Goal: Task Accomplishment & Management: Manage account settings

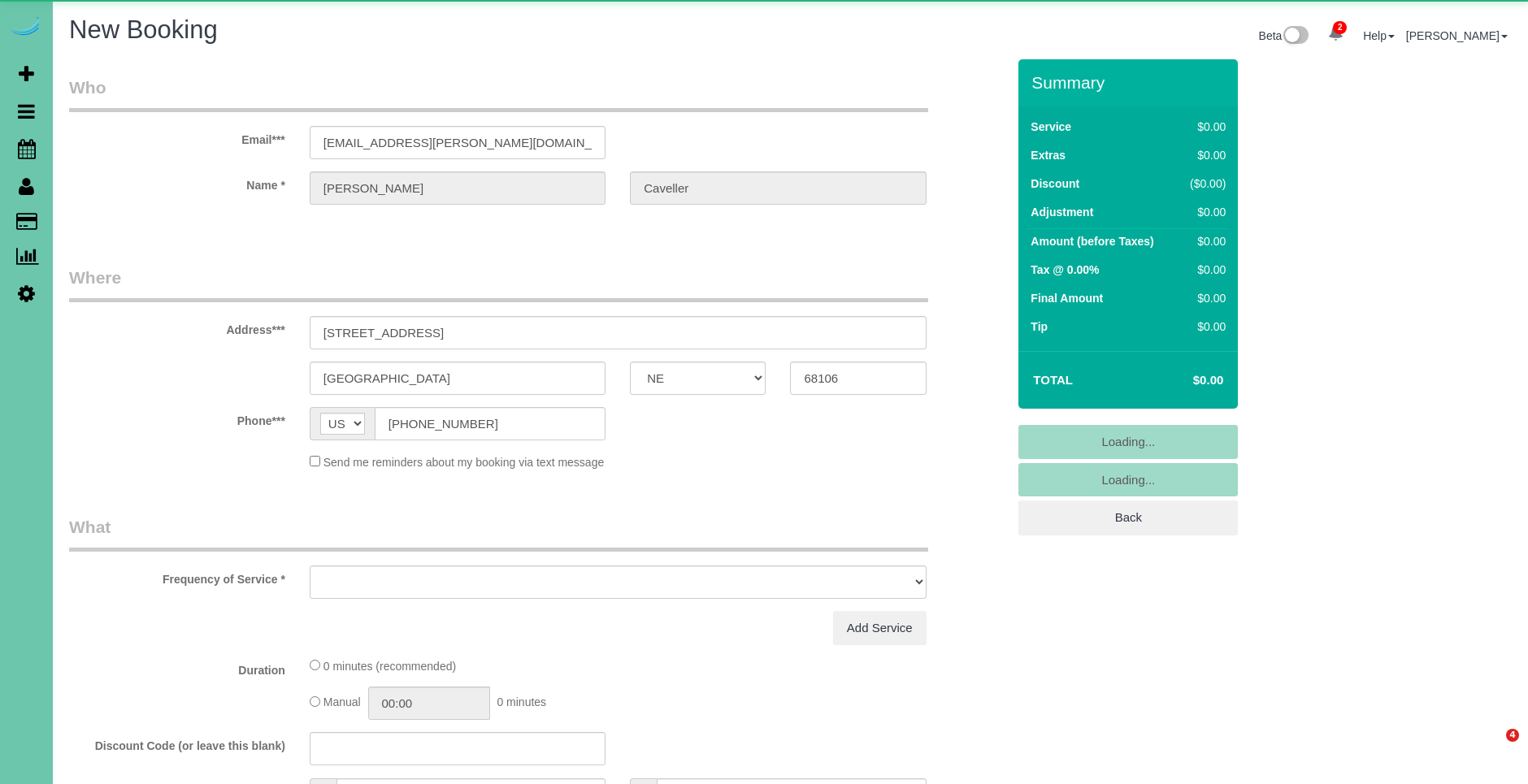
select select "NE"
select select "object:7018"
select select "string:fspay-77f0fde8-3794-49ff-ad6f-3e9dddfe656a"
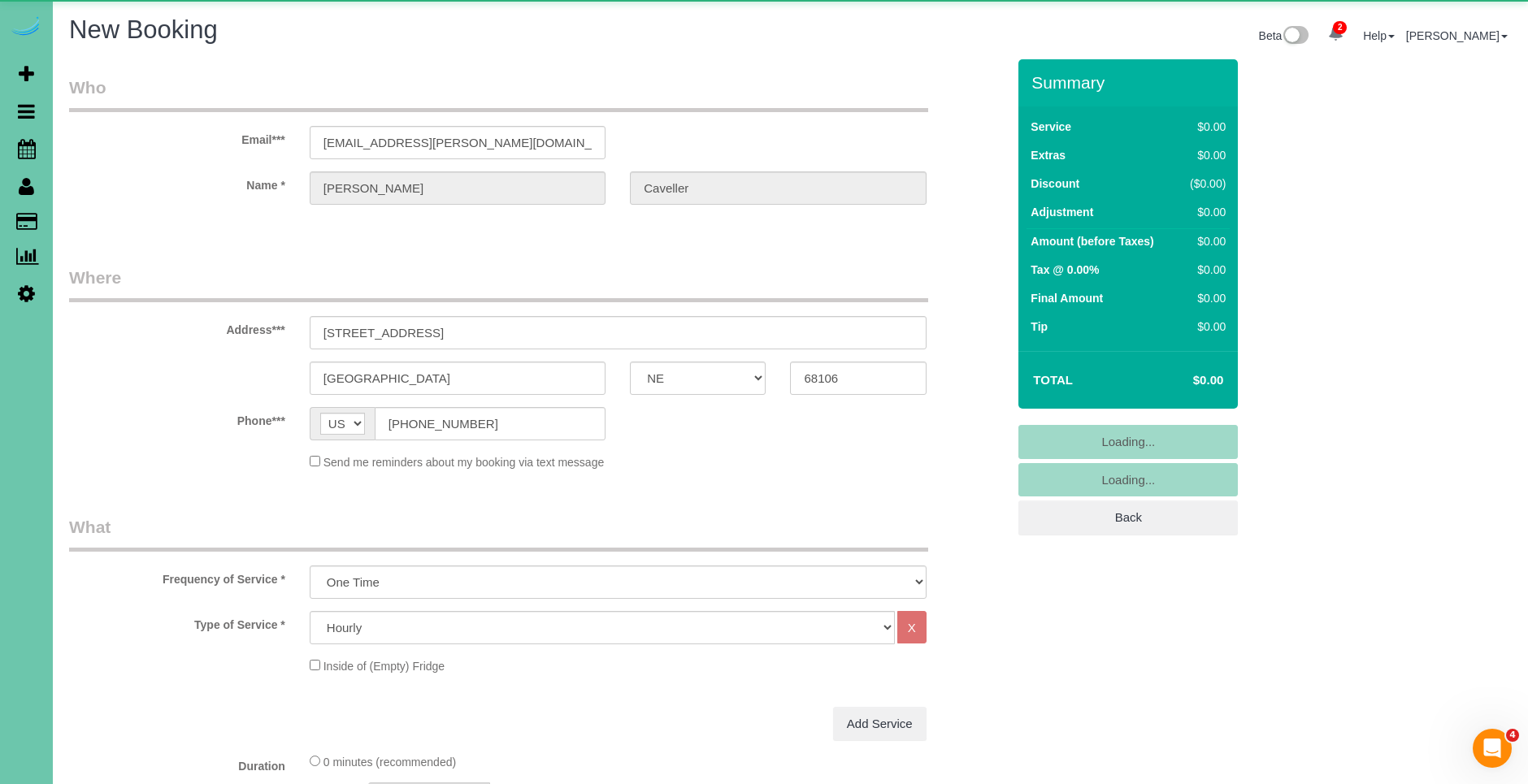
select select "object:7022"
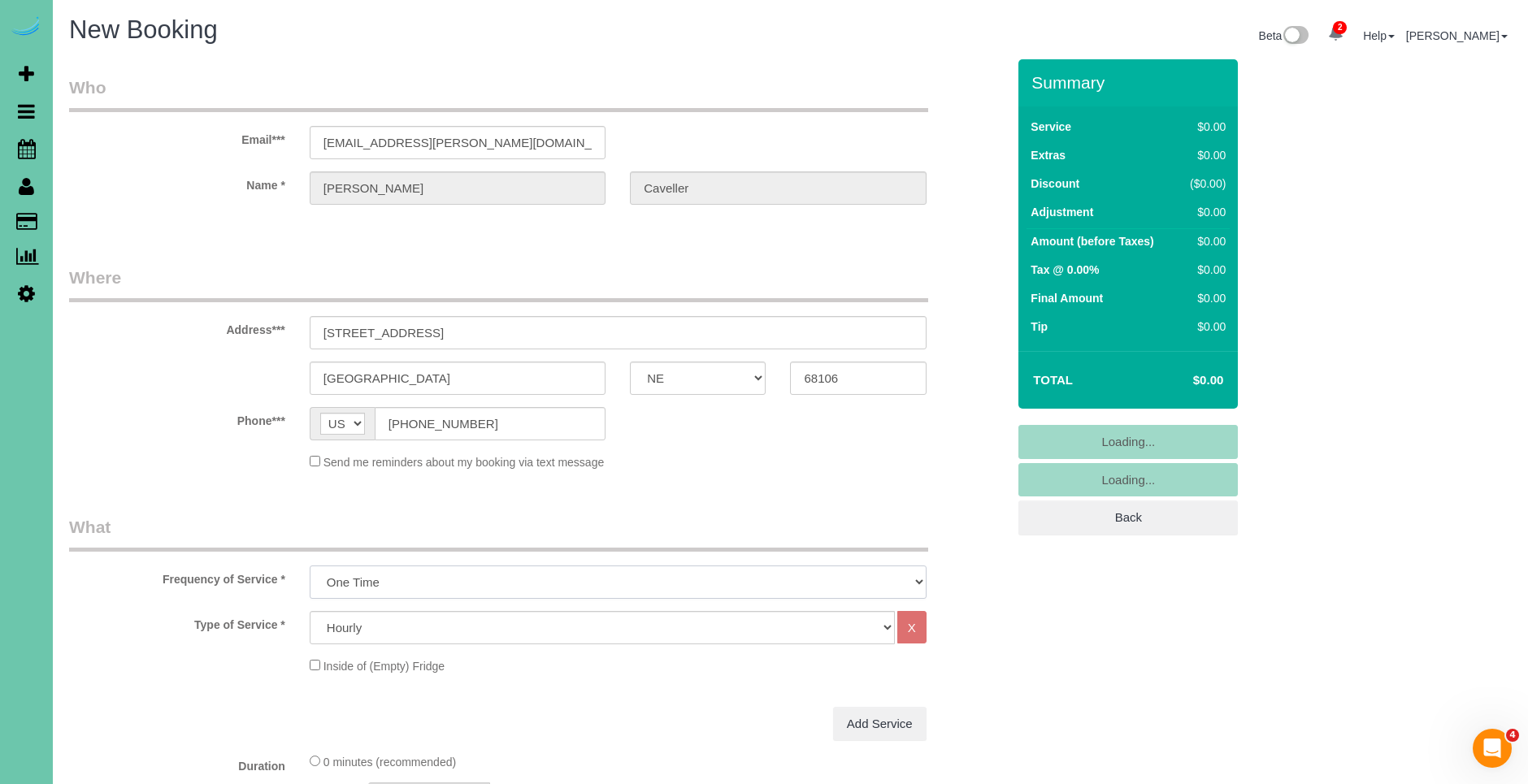
click at [557, 565] on select "One Time Weekly (0% for the First Booking) Bi-Weekly (0% for the First Booking)…" at bounding box center [618, 582] width 616 height 34
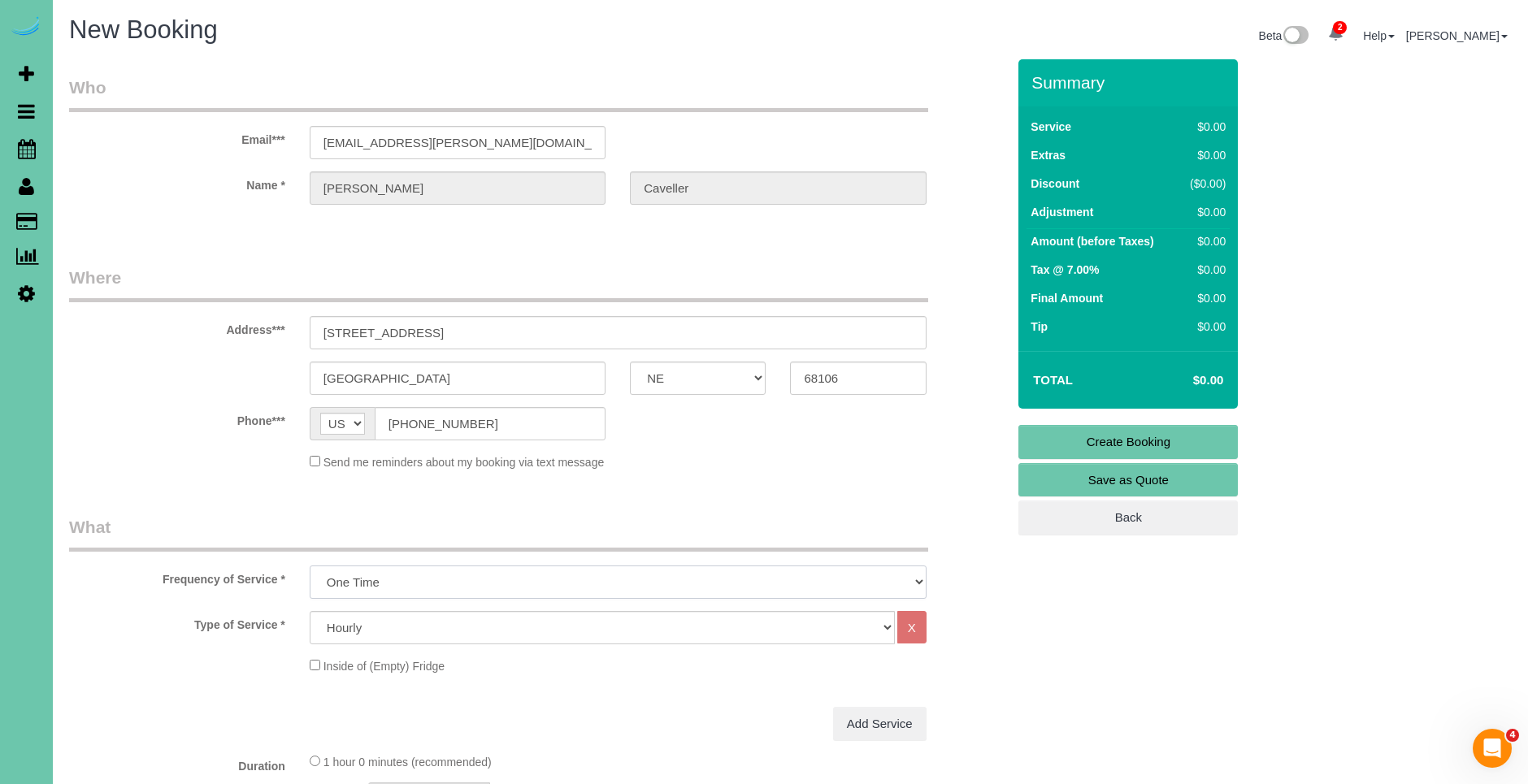
click at [310, 565] on select "One Time Weekly (0% for the First Booking) Bi-Weekly (0% for the First Booking)…" at bounding box center [618, 582] width 616 height 34
click at [510, 593] on select "One Time Weekly (0% for the First Booking) Bi-Weekly (0% for the First Booking)…" at bounding box center [618, 582] width 616 height 34
click at [310, 565] on select "One Time Weekly (0% for the First Booking) Bi-Weekly (0% for the First Booking)…" at bounding box center [618, 582] width 616 height 34
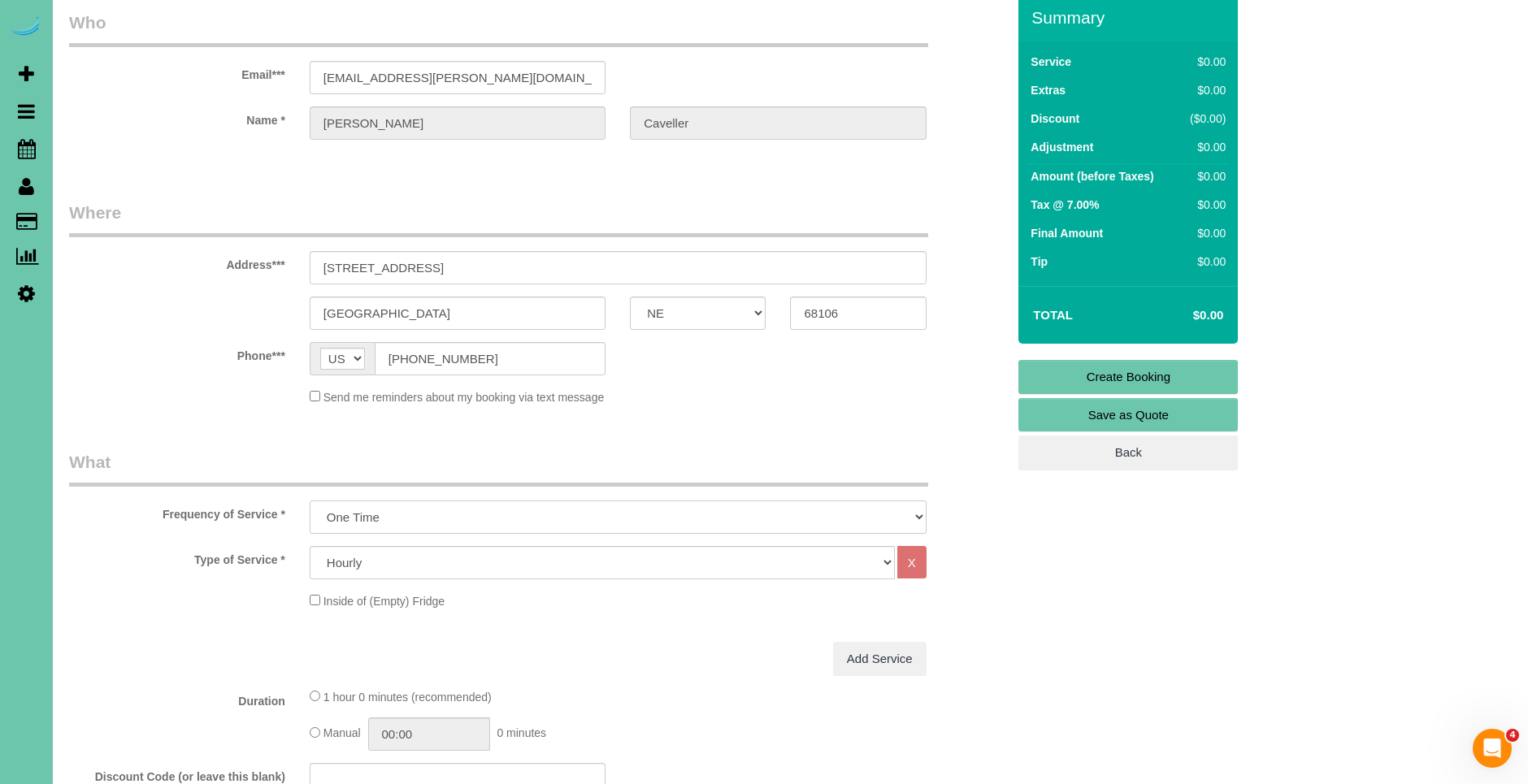
scroll to position [246, 0]
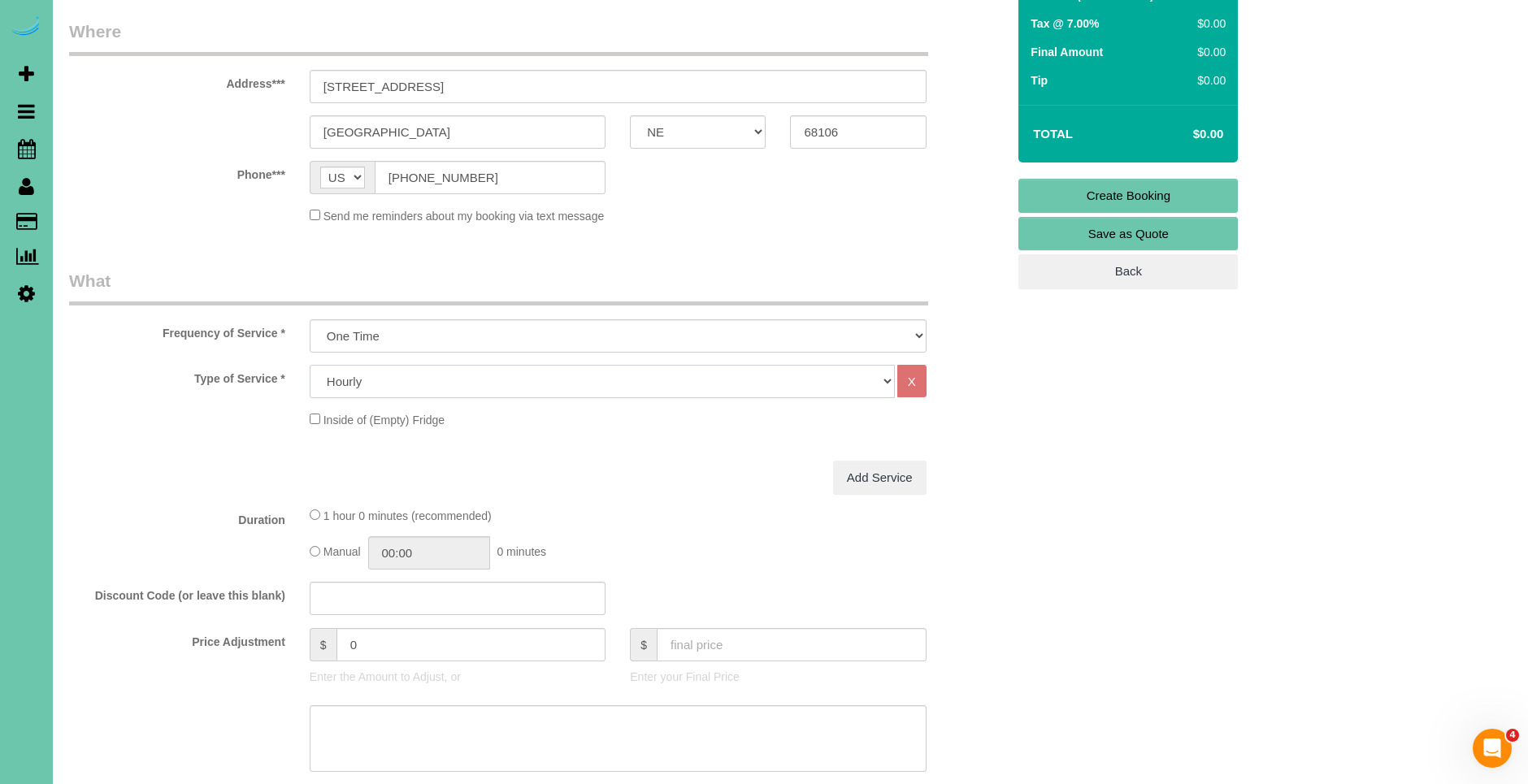
click at [469, 383] on select "Hourly 2.5 Hour Custom Clean 3.5 Hour Custom Clean commercial 1000 Square Feet …" at bounding box center [603, 381] width 585 height 34
click at [310, 365] on select "Hourly 2.5 Hour Custom Clean 3.5 Hour Custom Clean commercial 1000 Square Feet …" at bounding box center [603, 381] width 585 height 34
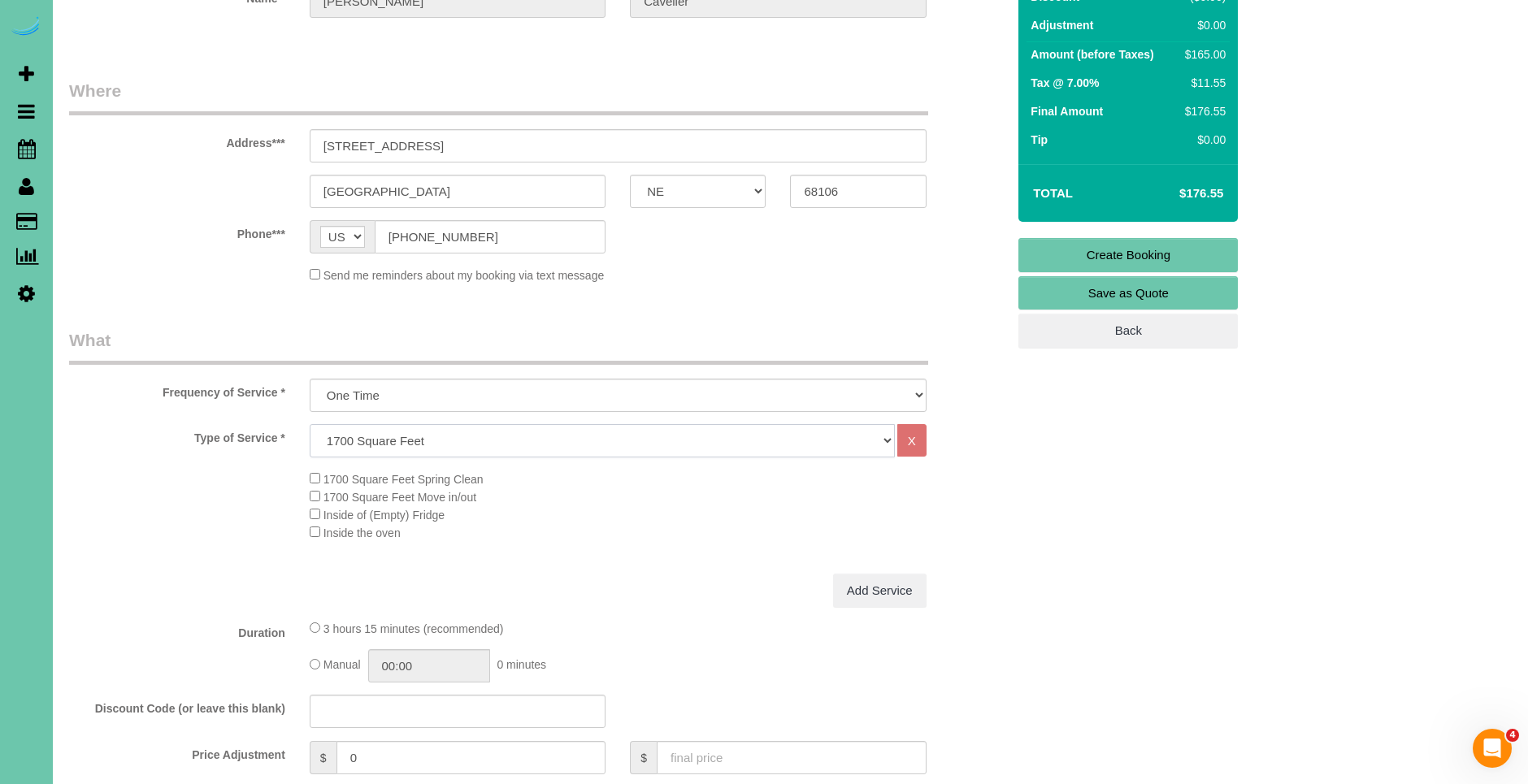
scroll to position [186, 0]
click at [436, 444] on select "Hourly 2.5 Hour Custom Clean 3.5 Hour Custom Clean commercial 1000 Square Feet …" at bounding box center [603, 441] width 585 height 34
select select "160"
click at [310, 424] on select "Hourly 2.5 Hour Custom Clean 3.5 Hour Custom Clean commercial 1000 Square Feet …" at bounding box center [603, 441] width 585 height 34
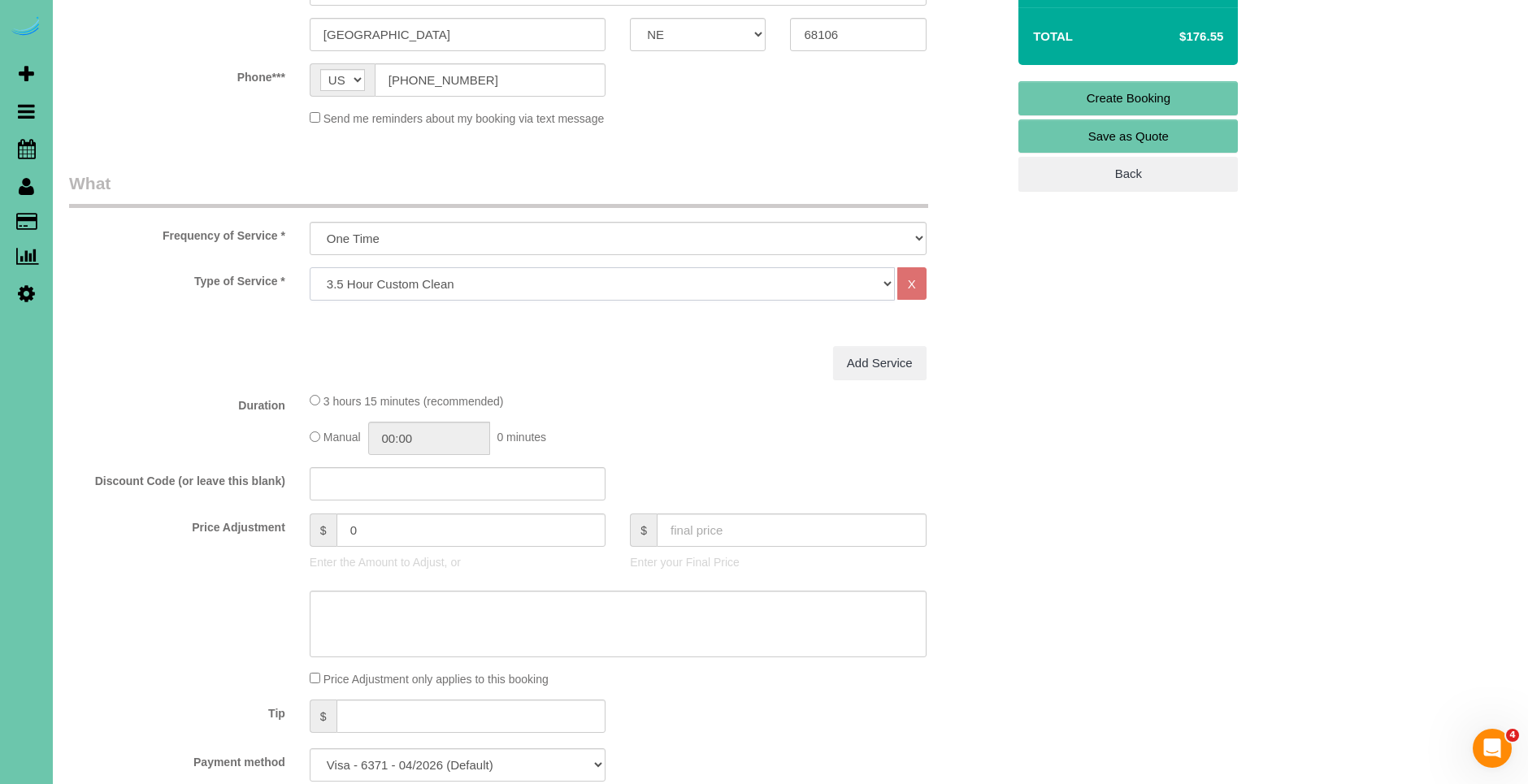
scroll to position [346, 0]
drag, startPoint x: 435, startPoint y: 530, endPoint x: 305, endPoint y: 520, distance: 130.4
click at [305, 520] on div "$ 0 Enter the Amount to Adjust, or" at bounding box center [457, 542] width 321 height 65
type input "195"
click at [704, 462] on fieldset "What Frequency of Service * One Time Weekly (0% for the First Booking) Bi-Weekl…" at bounding box center [537, 480] width 937 height 623
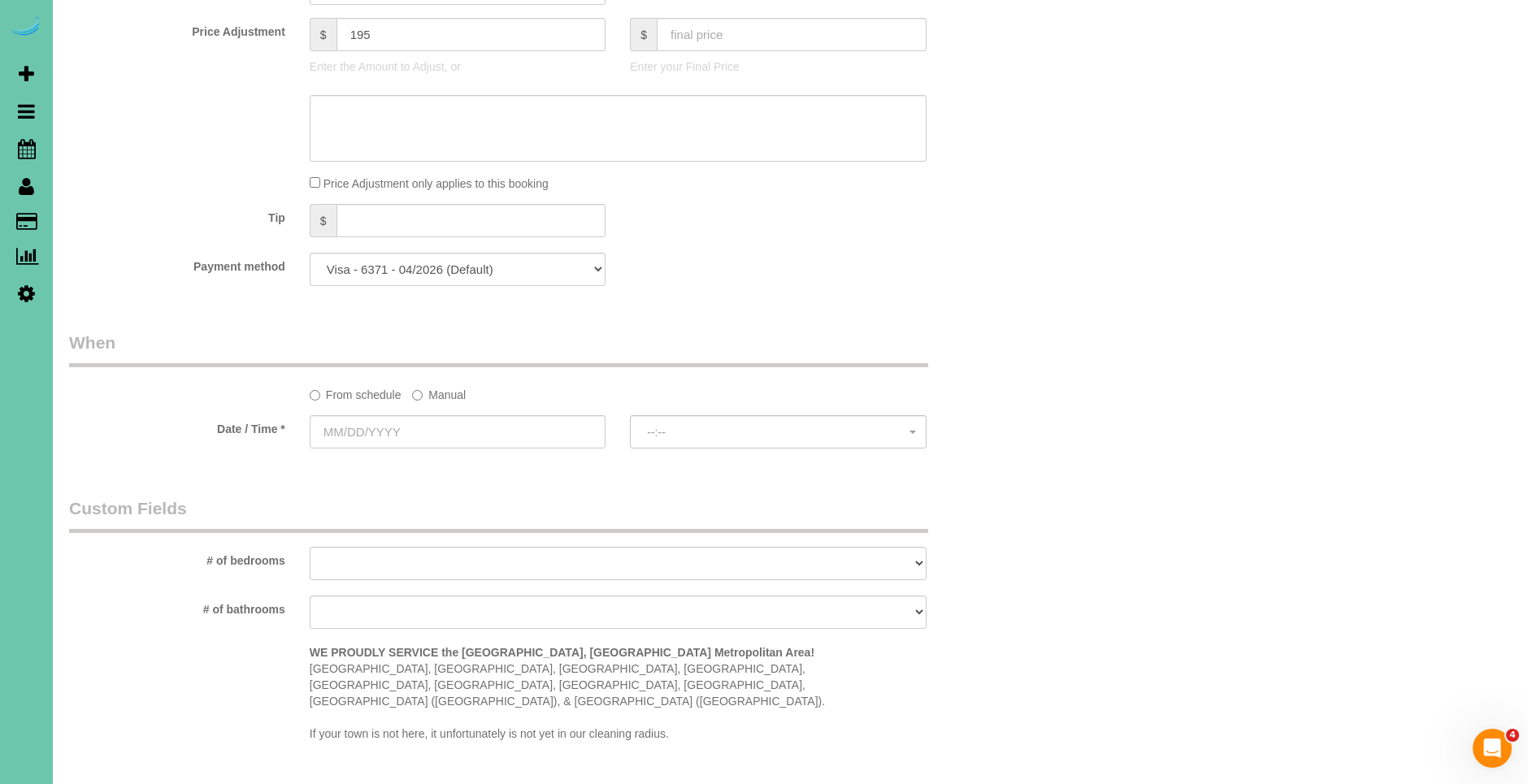
scroll to position [838, 0]
click at [437, 384] on label "Manual" at bounding box center [439, 392] width 53 height 22
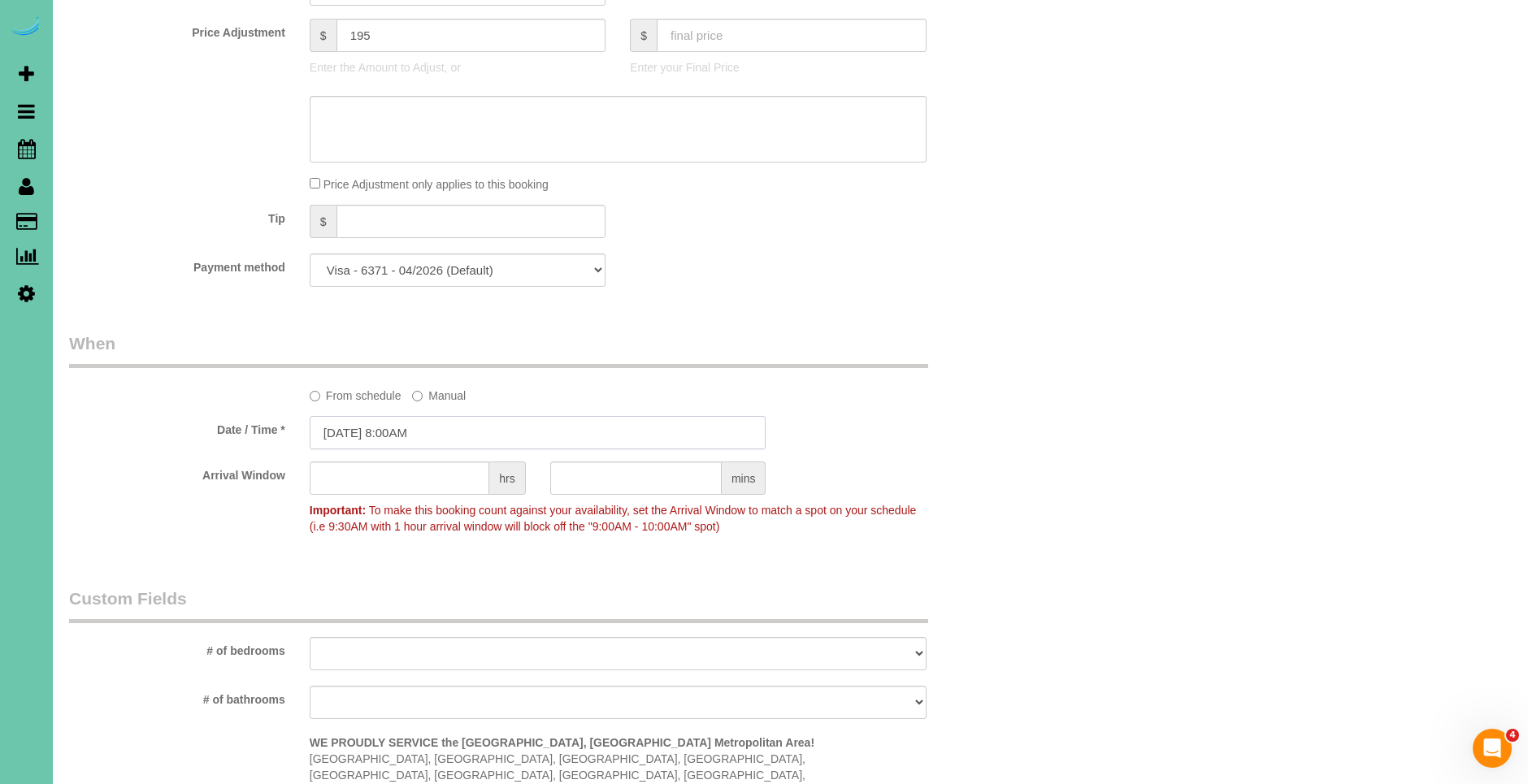
click at [366, 428] on input "[DATE] 8:00AM" at bounding box center [538, 433] width 457 height 34
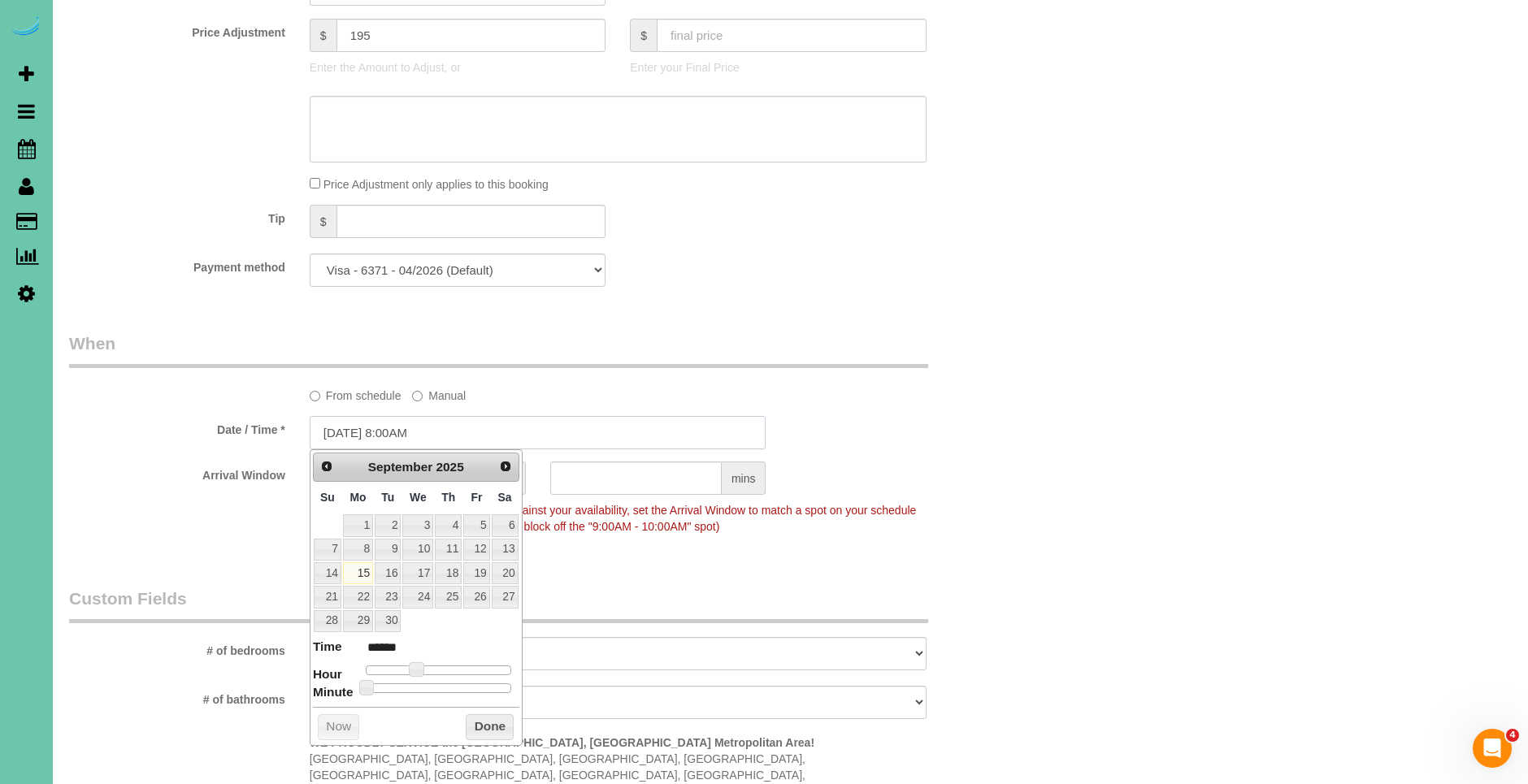
scroll to position [836, 0]
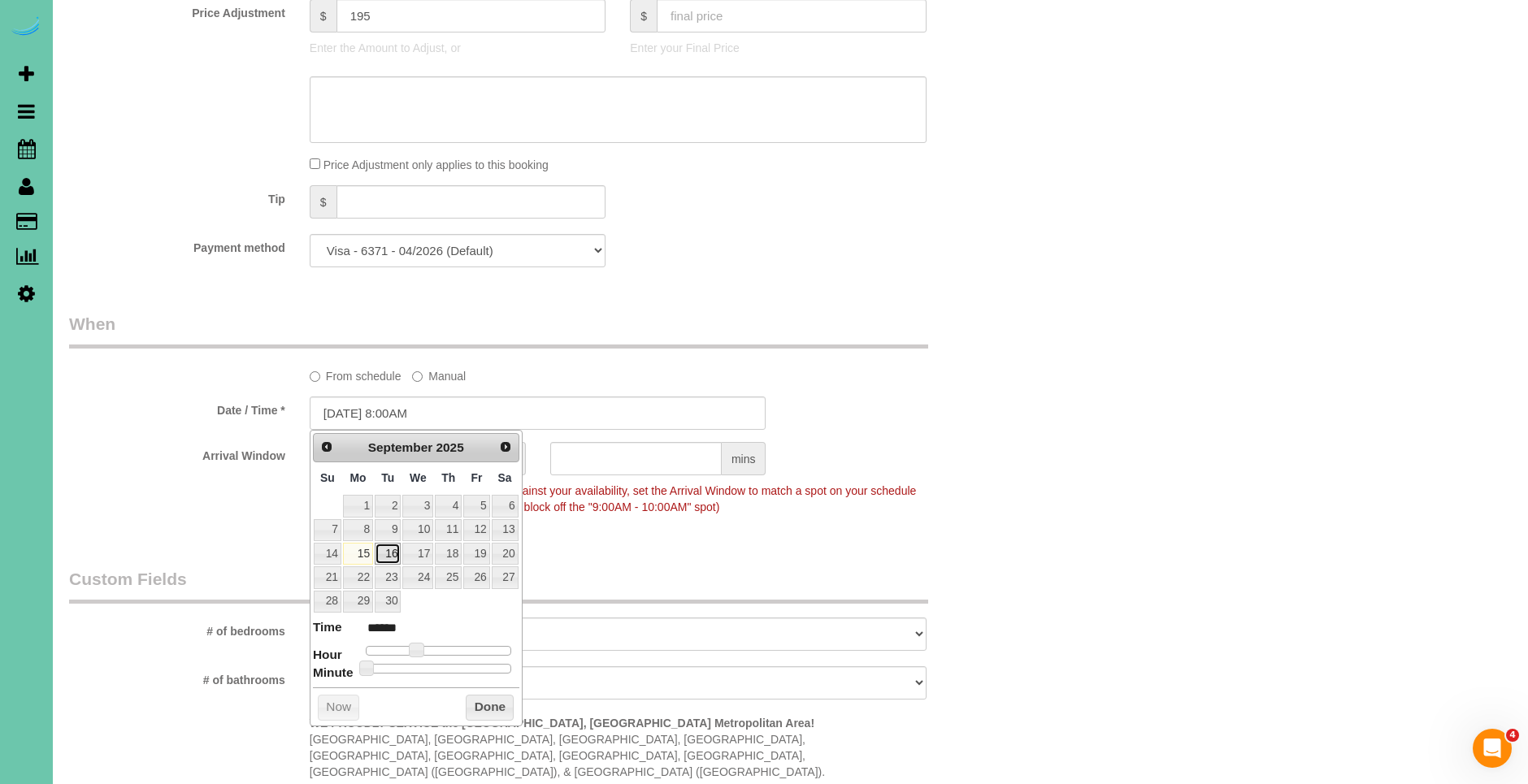
click at [388, 554] on link "16" at bounding box center [388, 553] width 26 height 22
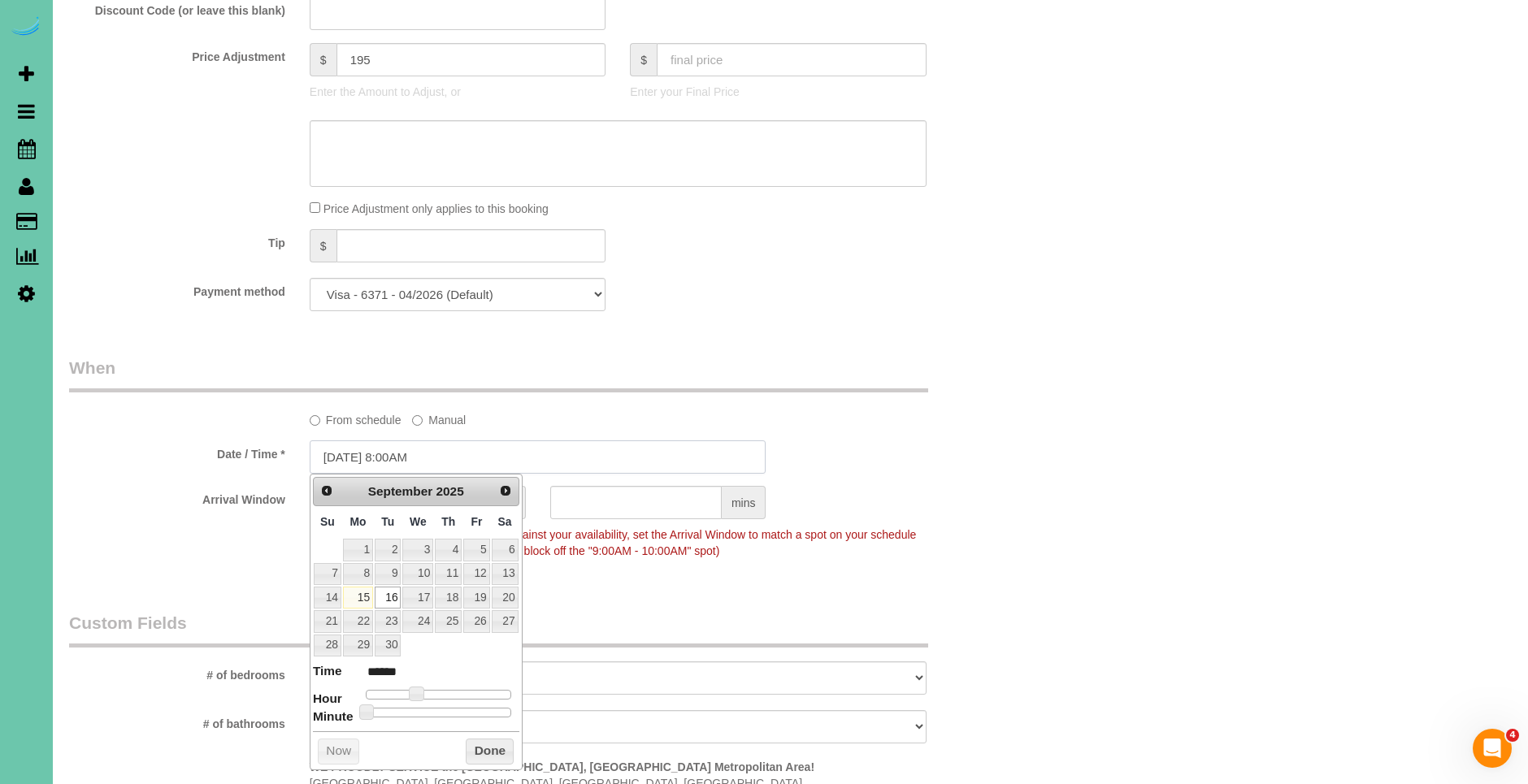
scroll to position [854, 0]
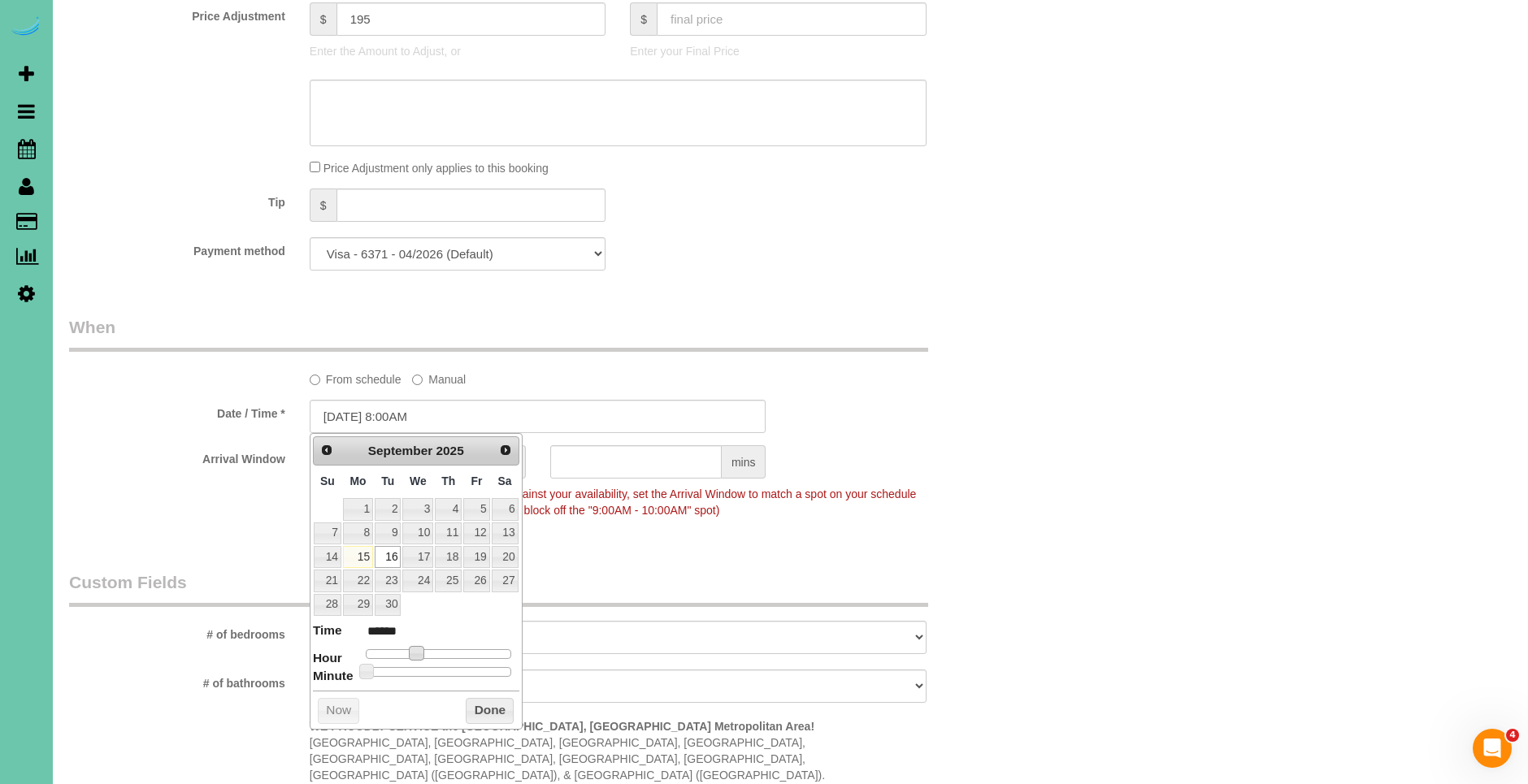
type input "[DATE] 9:00AM"
type input "******"
type input "[DATE] 10:00AM"
type input "*******"
type input "[DATE] 11:00AM"
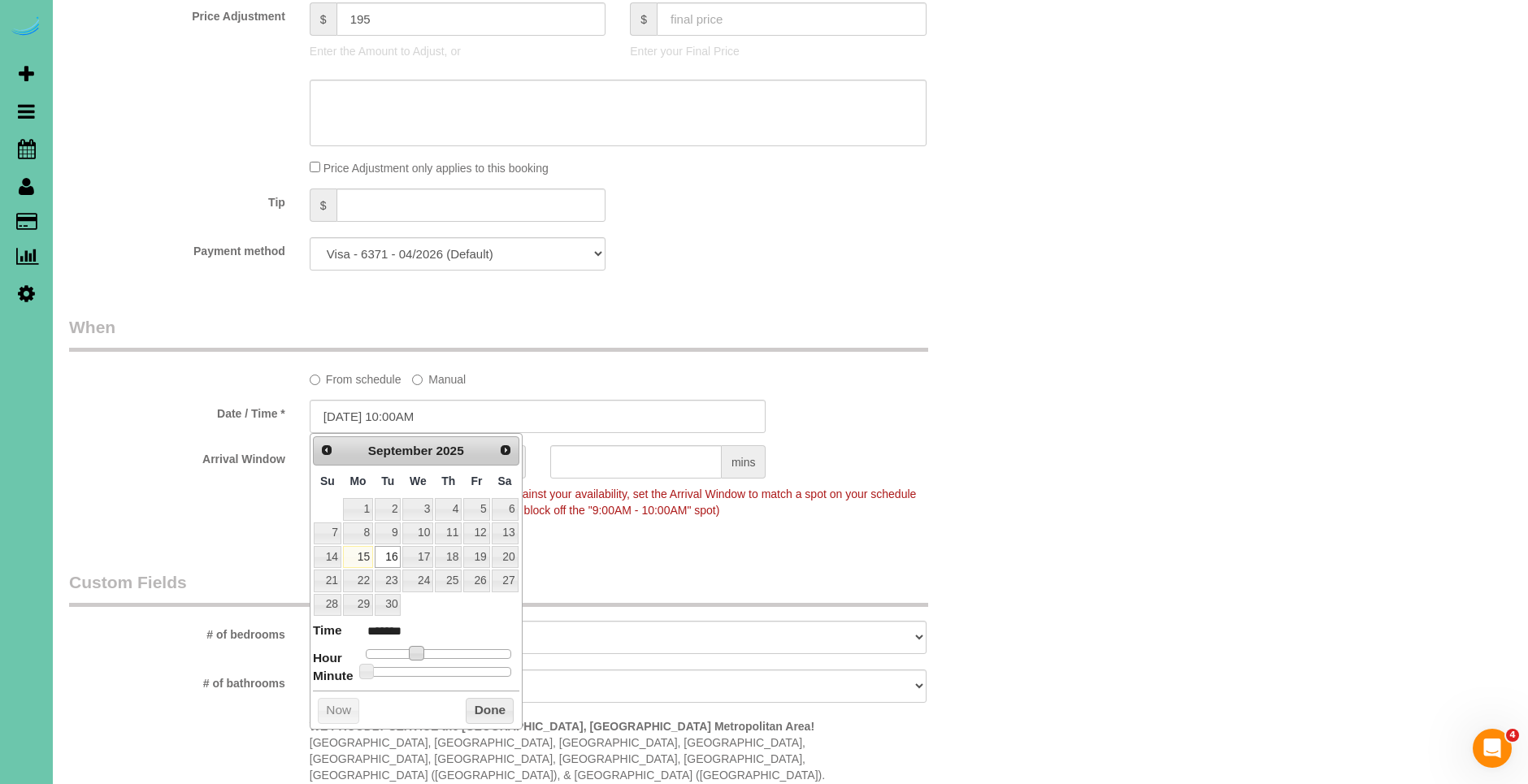
type input "*******"
drag, startPoint x: 416, startPoint y: 648, endPoint x: 434, endPoint y: 651, distance: 18.2
click at [434, 651] on span at bounding box center [434, 653] width 15 height 15
type input "[DATE] 11:05AM"
type input "*******"
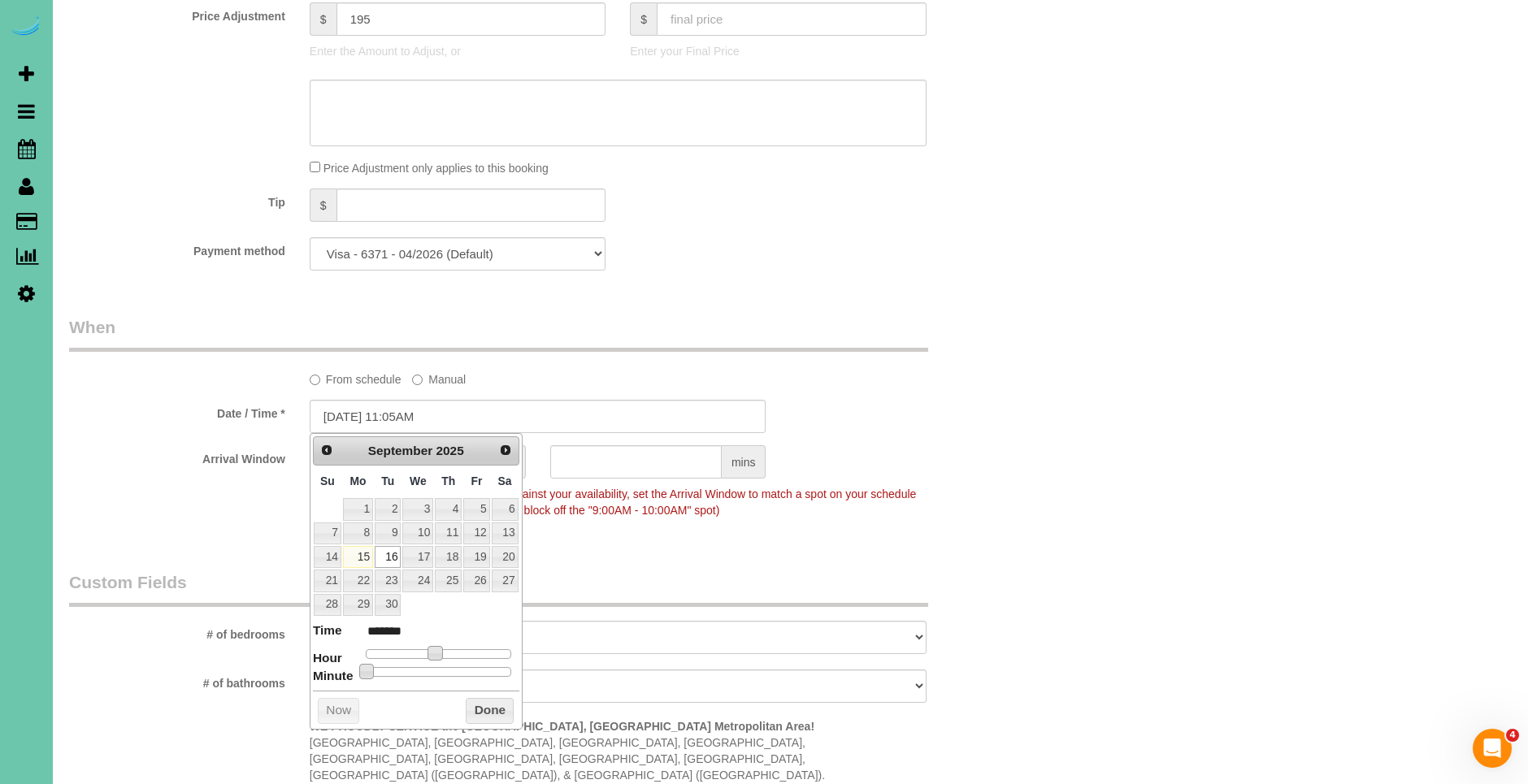
type input "[DATE] 11:10AM"
type input "*******"
type input "[DATE] 11:15AM"
type input "*******"
type input "[DATE] 11:20AM"
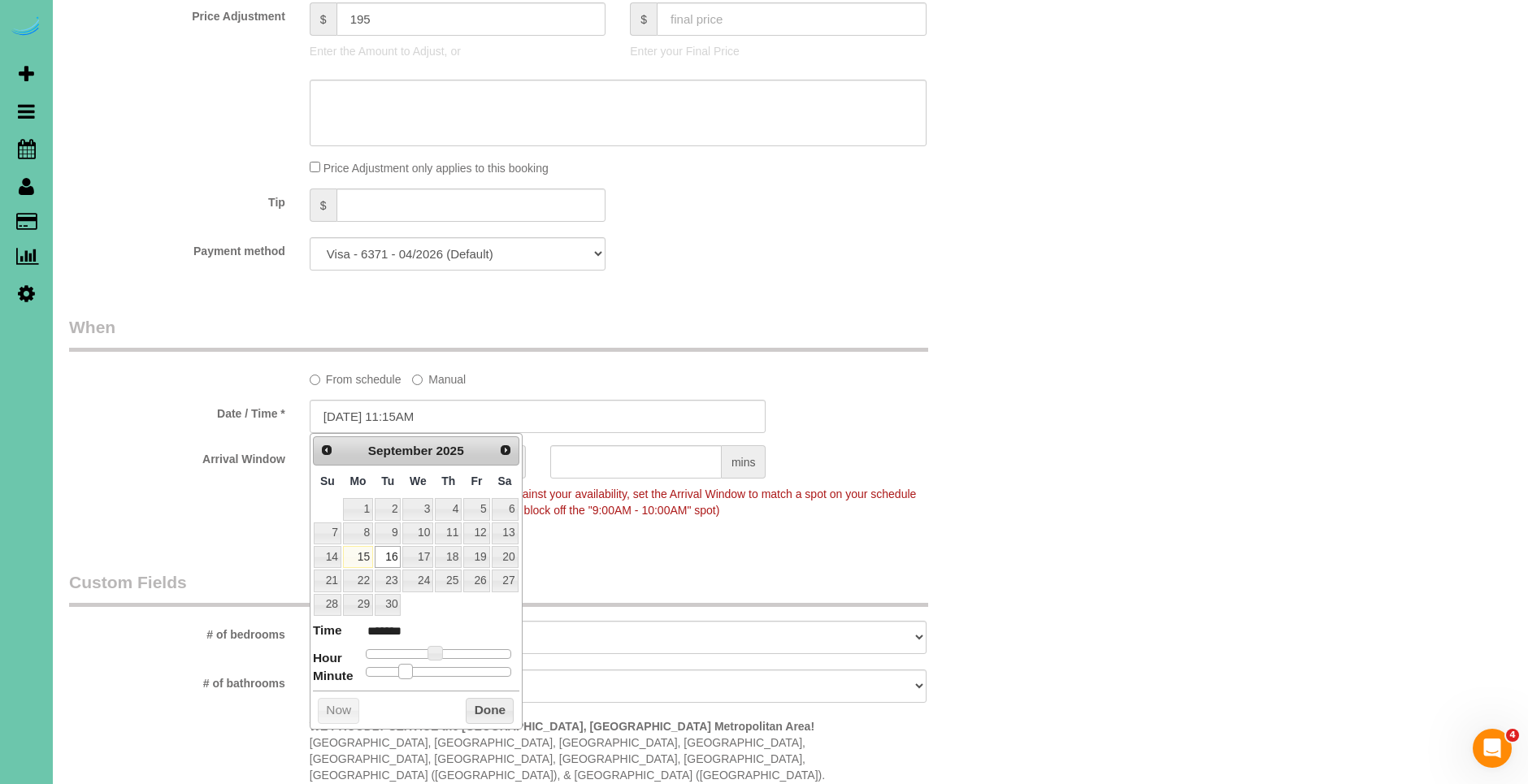
type input "*******"
type input "[DATE] 11:25AM"
type input "*******"
type input "[DATE] 11:30AM"
type input "*******"
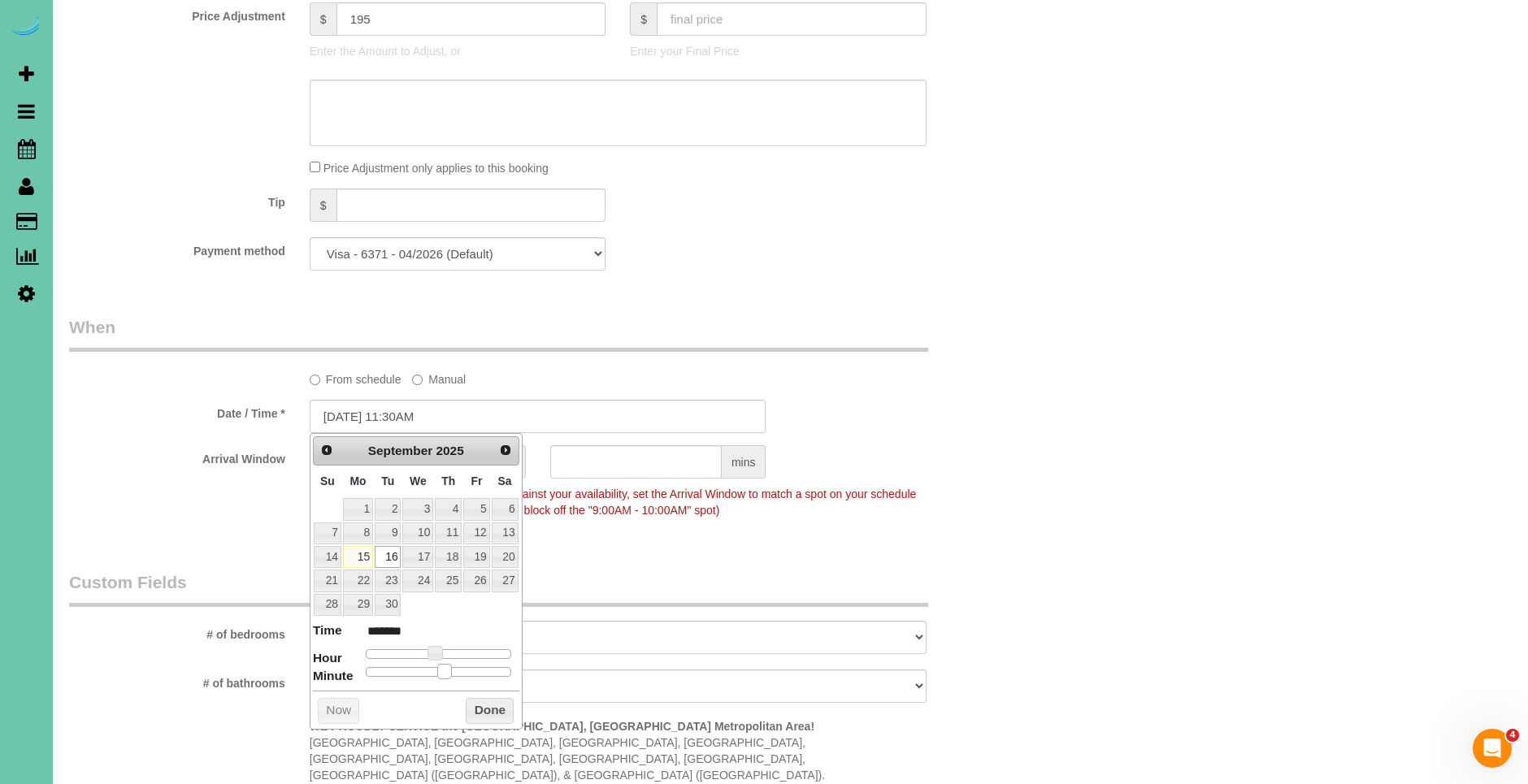
drag, startPoint x: 369, startPoint y: 671, endPoint x: 448, endPoint y: 673, distance: 79.0
click at [448, 673] on span at bounding box center [444, 671] width 15 height 15
click at [482, 702] on button "Done" at bounding box center [489, 710] width 48 height 26
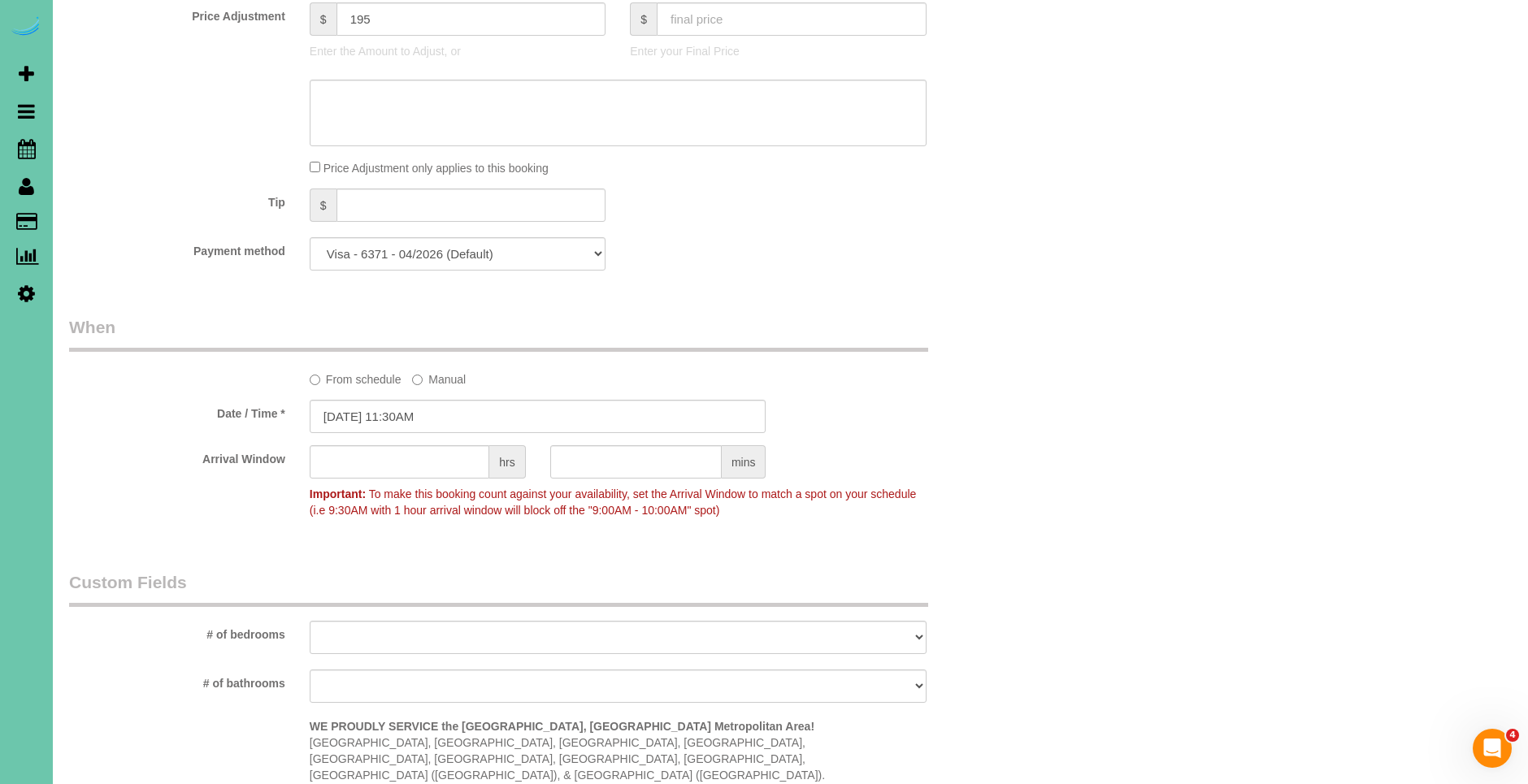
scroll to position [858, 0]
click at [397, 457] on input "text" at bounding box center [399, 458] width 180 height 34
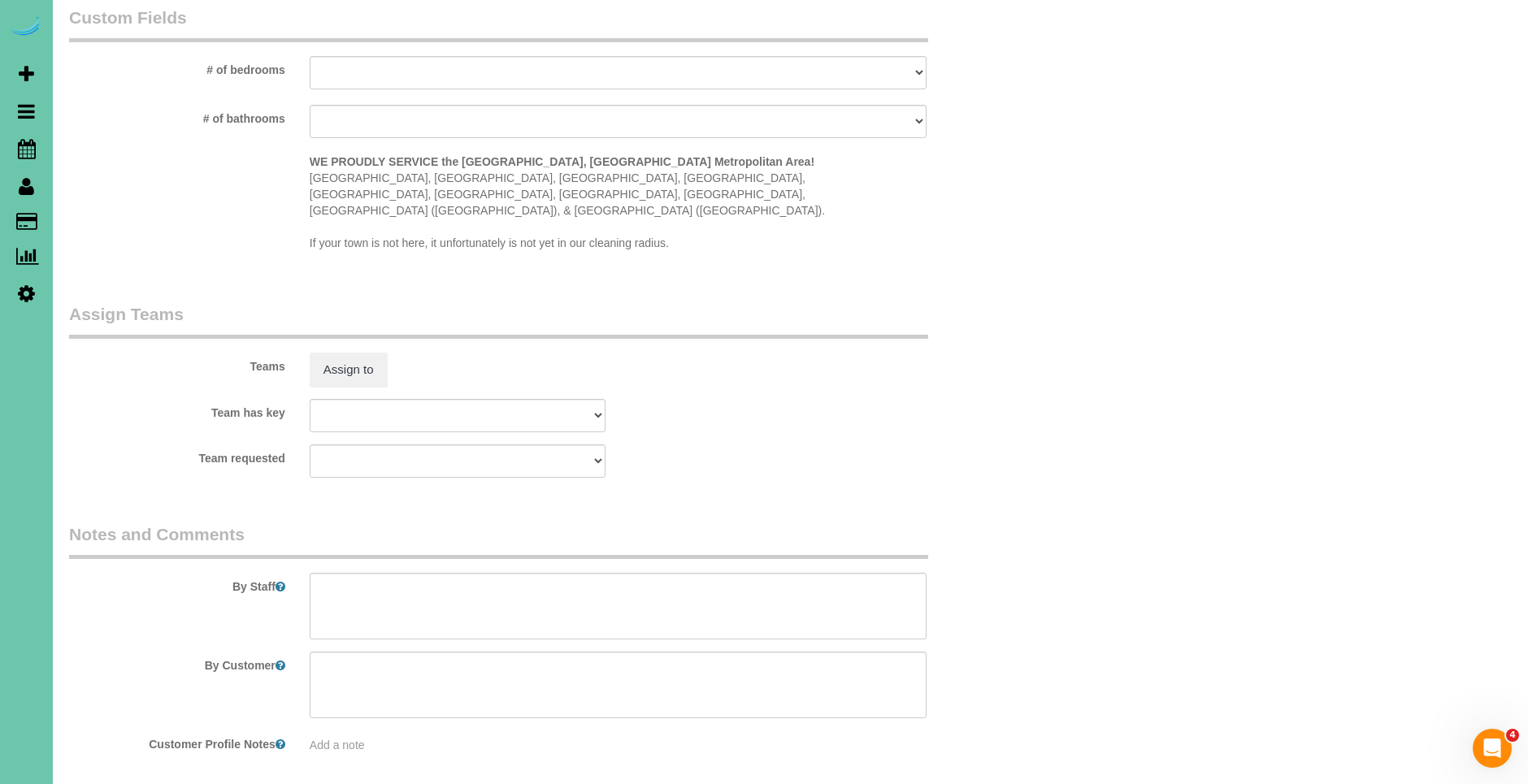
scroll to position [1457, 0]
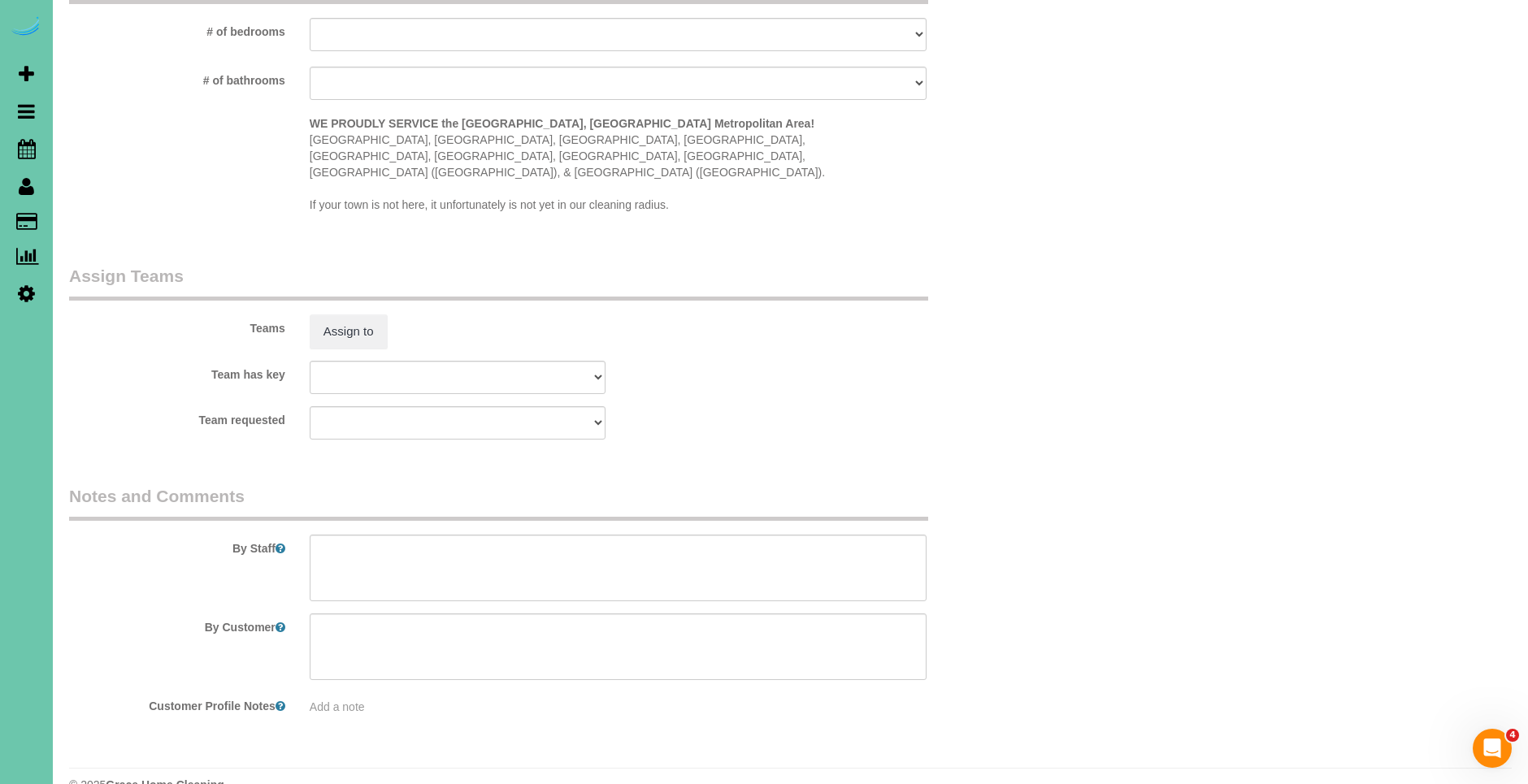
type input "1"
click at [417, 547] on textarea at bounding box center [618, 567] width 616 height 66
click at [484, 559] on textarea at bounding box center [618, 567] width 616 height 66
click at [522, 545] on textarea at bounding box center [618, 567] width 616 height 66
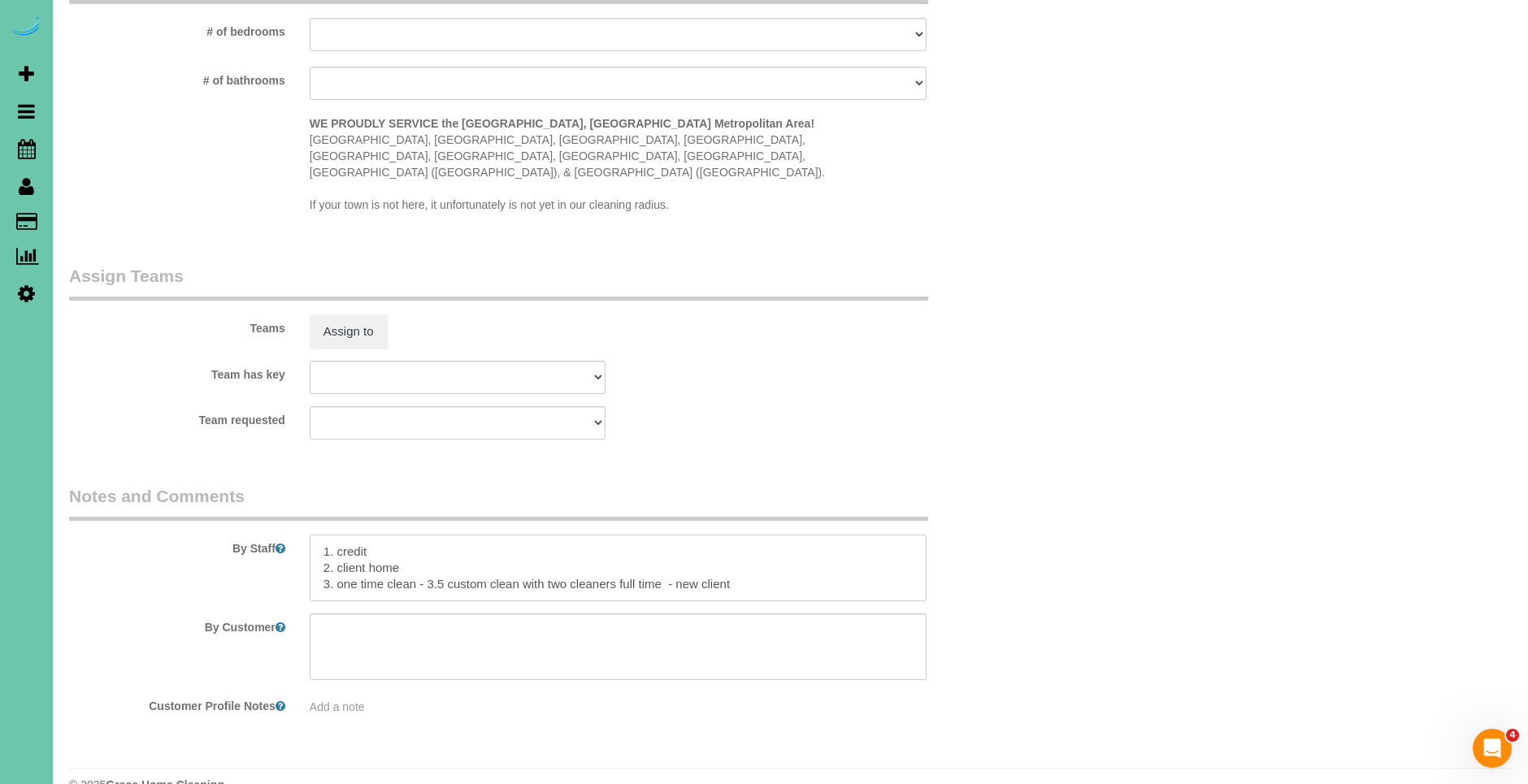
click at [786, 556] on textarea at bounding box center [618, 567] width 616 height 66
drag, startPoint x: 416, startPoint y: 532, endPoint x: 342, endPoint y: 528, distance: 74.1
click at [339, 534] on textarea at bounding box center [618, 567] width 616 height 66
click at [420, 552] on textarea at bounding box center [618, 567] width 616 height 66
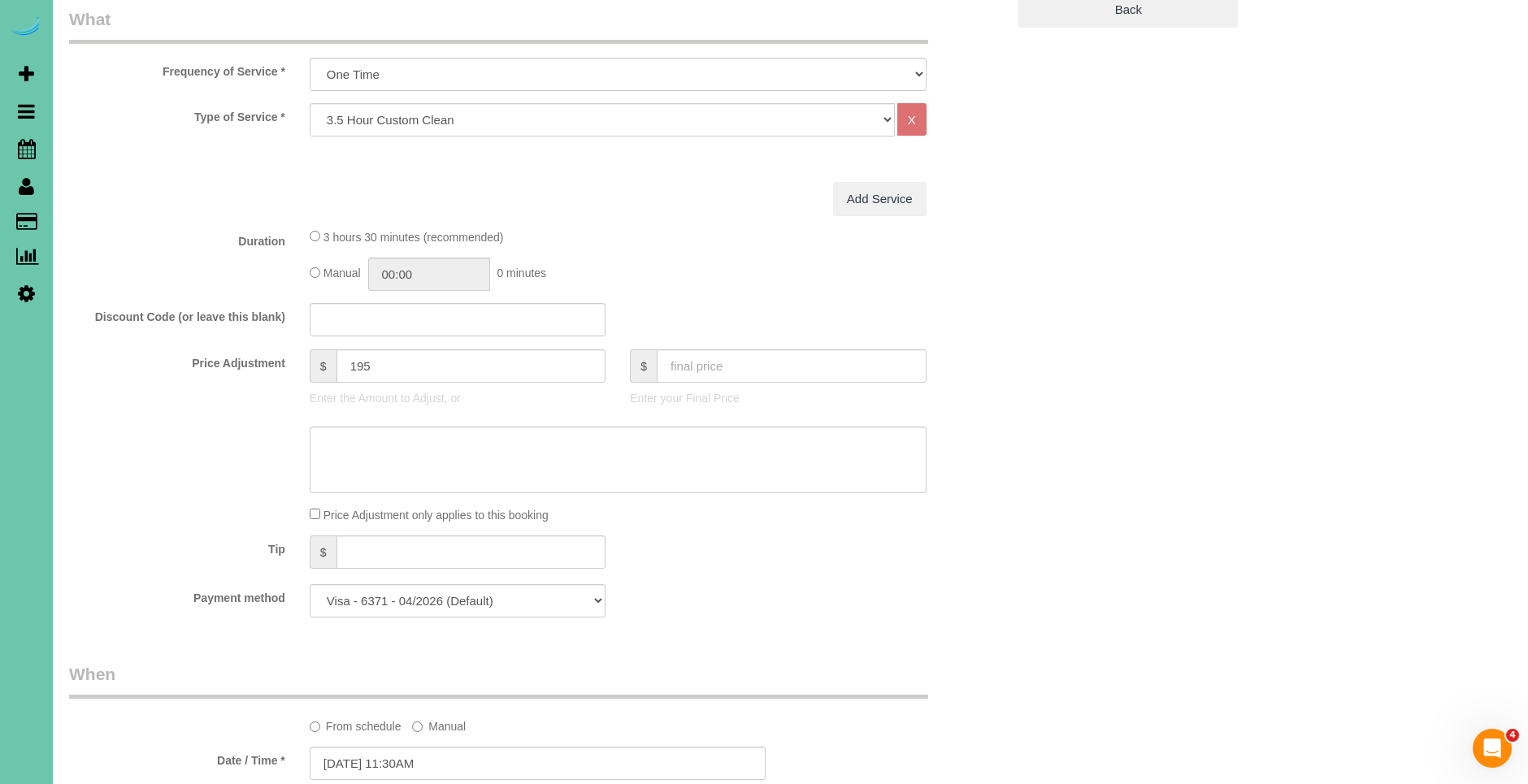
scroll to position [0, 0]
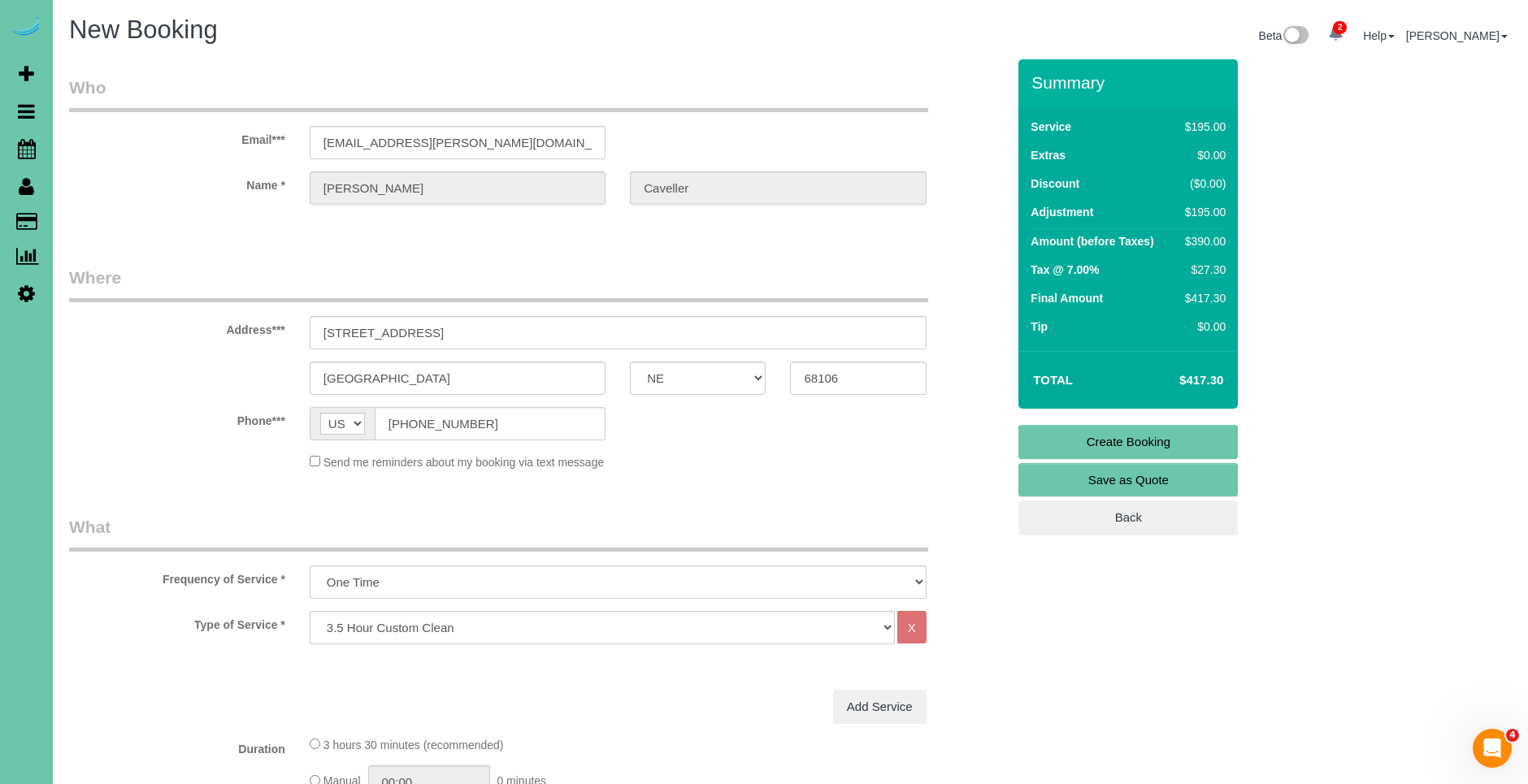
type textarea "1. credit 2. lock box code - 1947 3. one time clean - 3.5 custom clean with two…"
click at [1165, 440] on link "Create Booking" at bounding box center [1128, 442] width 220 height 34
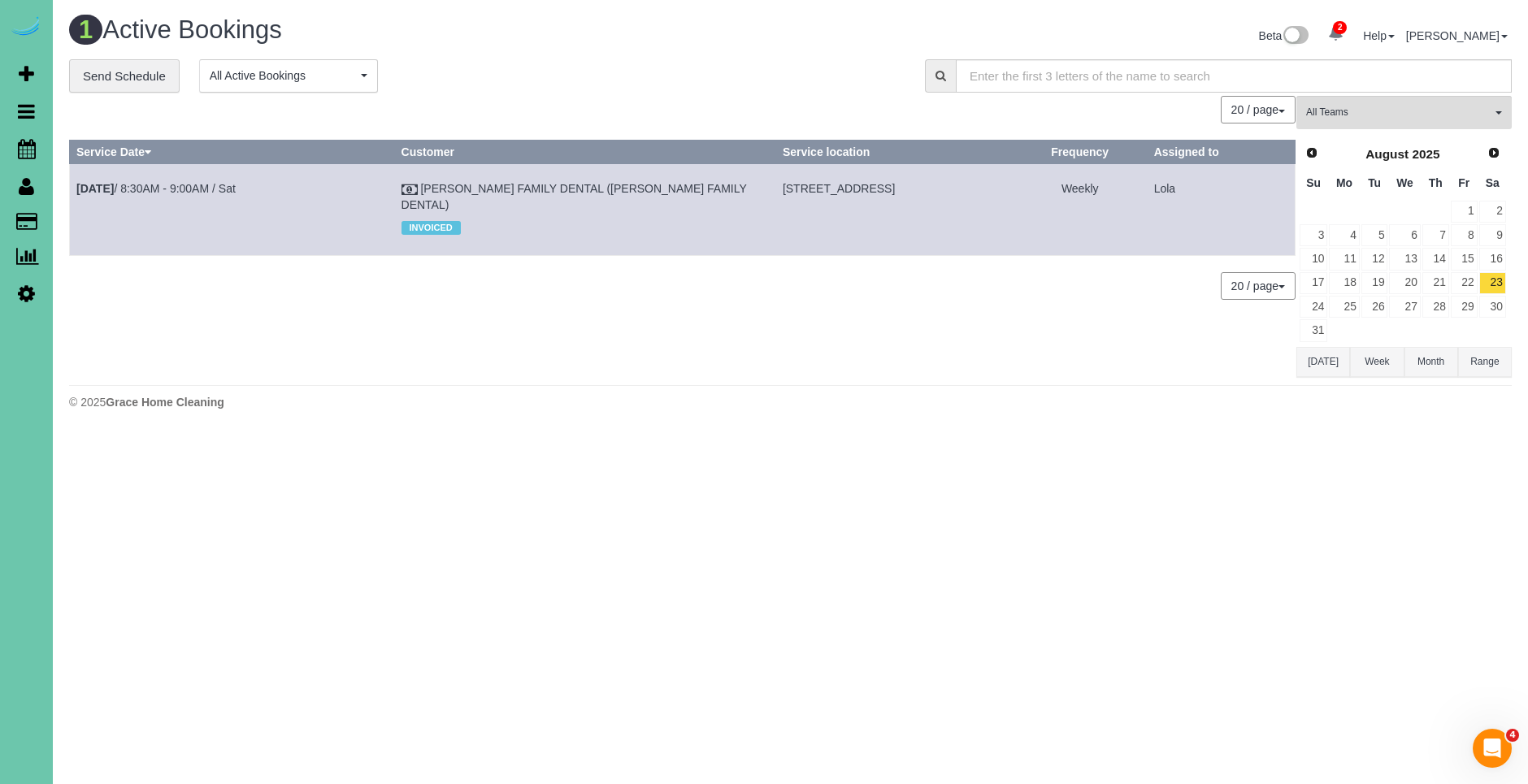
click at [953, 34] on button "×" at bounding box center [953, 32] width 10 height 17
click at [84, 146] on span "Scheduler" at bounding box center [154, 149] width 203 height 38
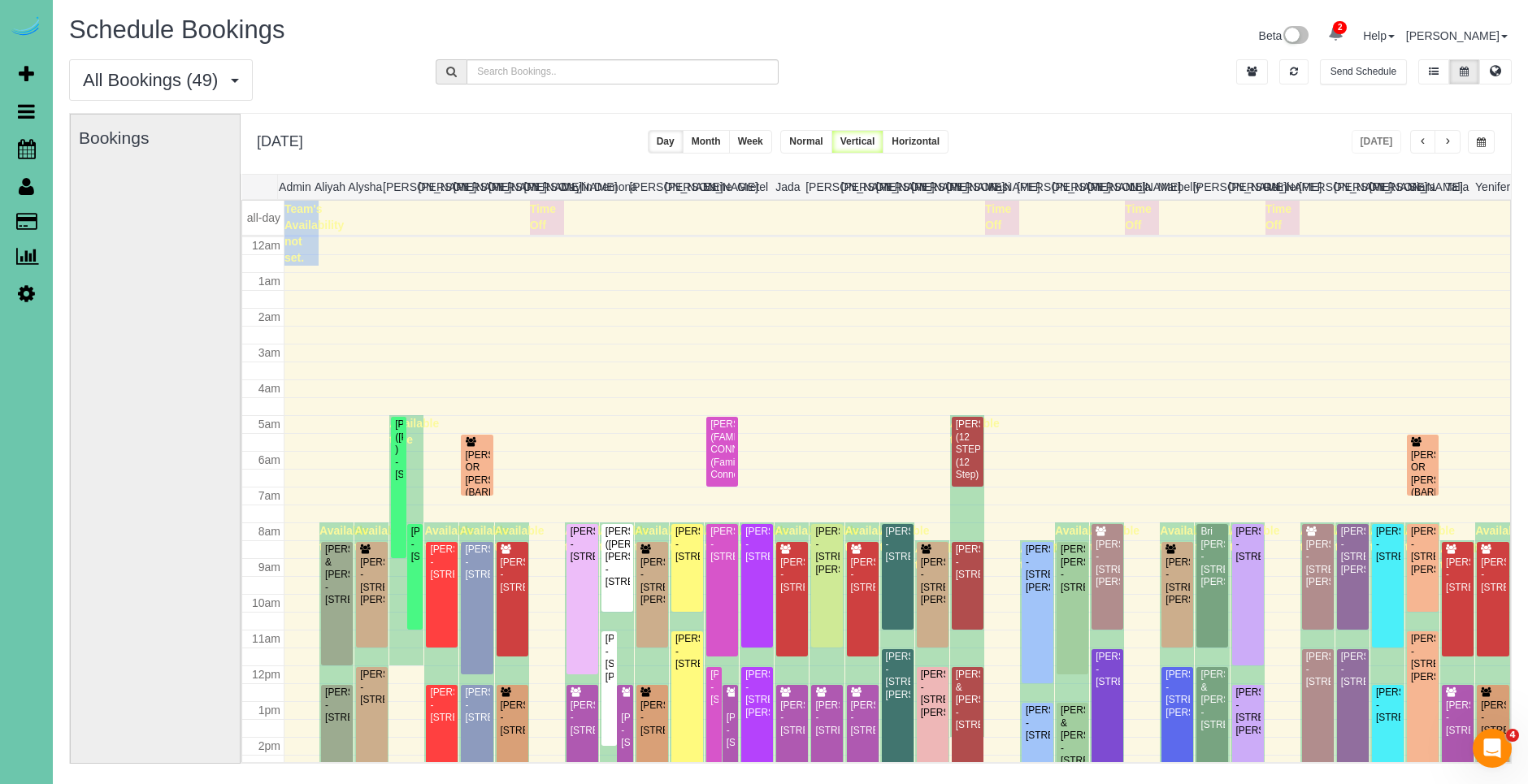
scroll to position [215, 0]
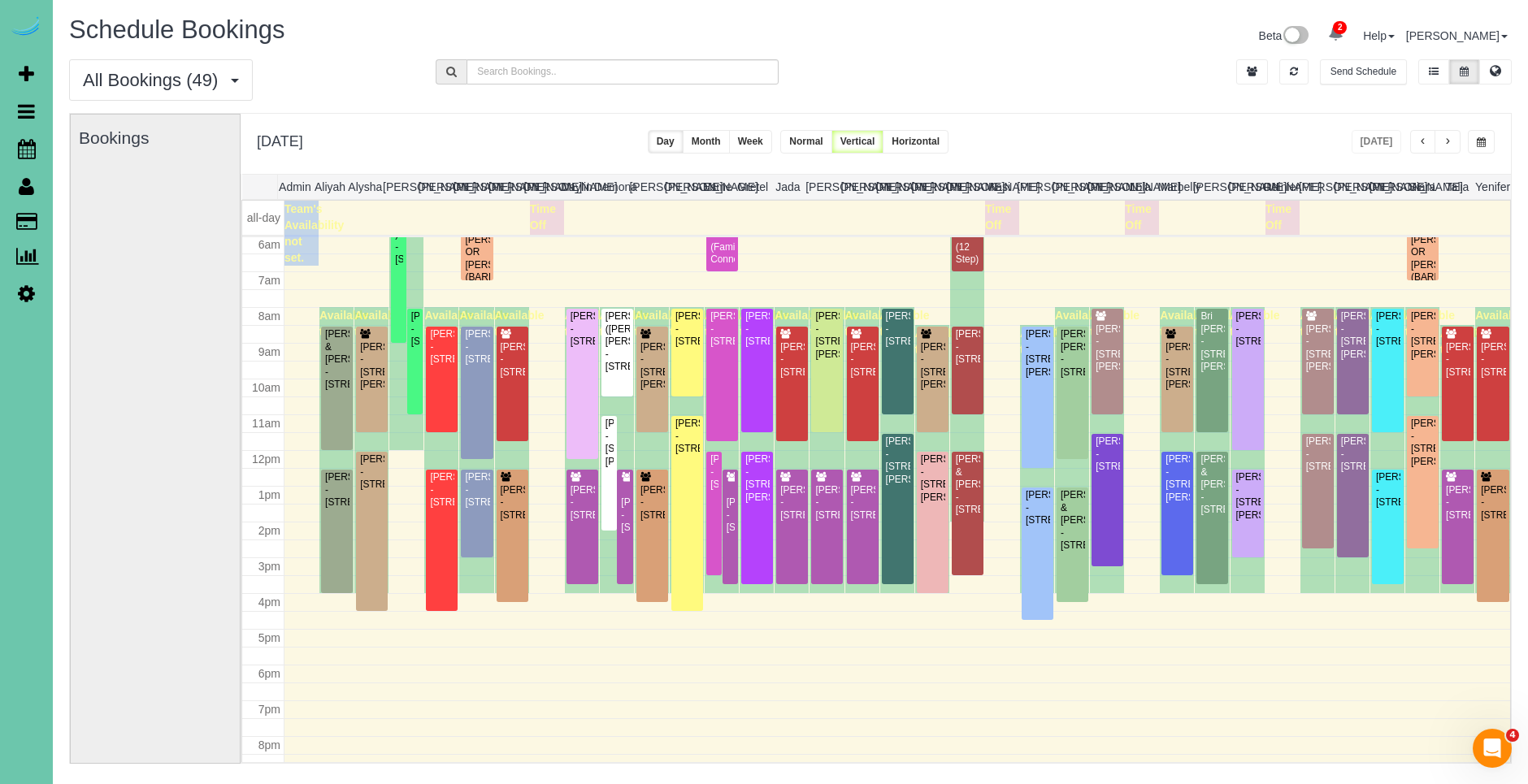
click at [1449, 143] on span "button" at bounding box center [1447, 143] width 8 height 10
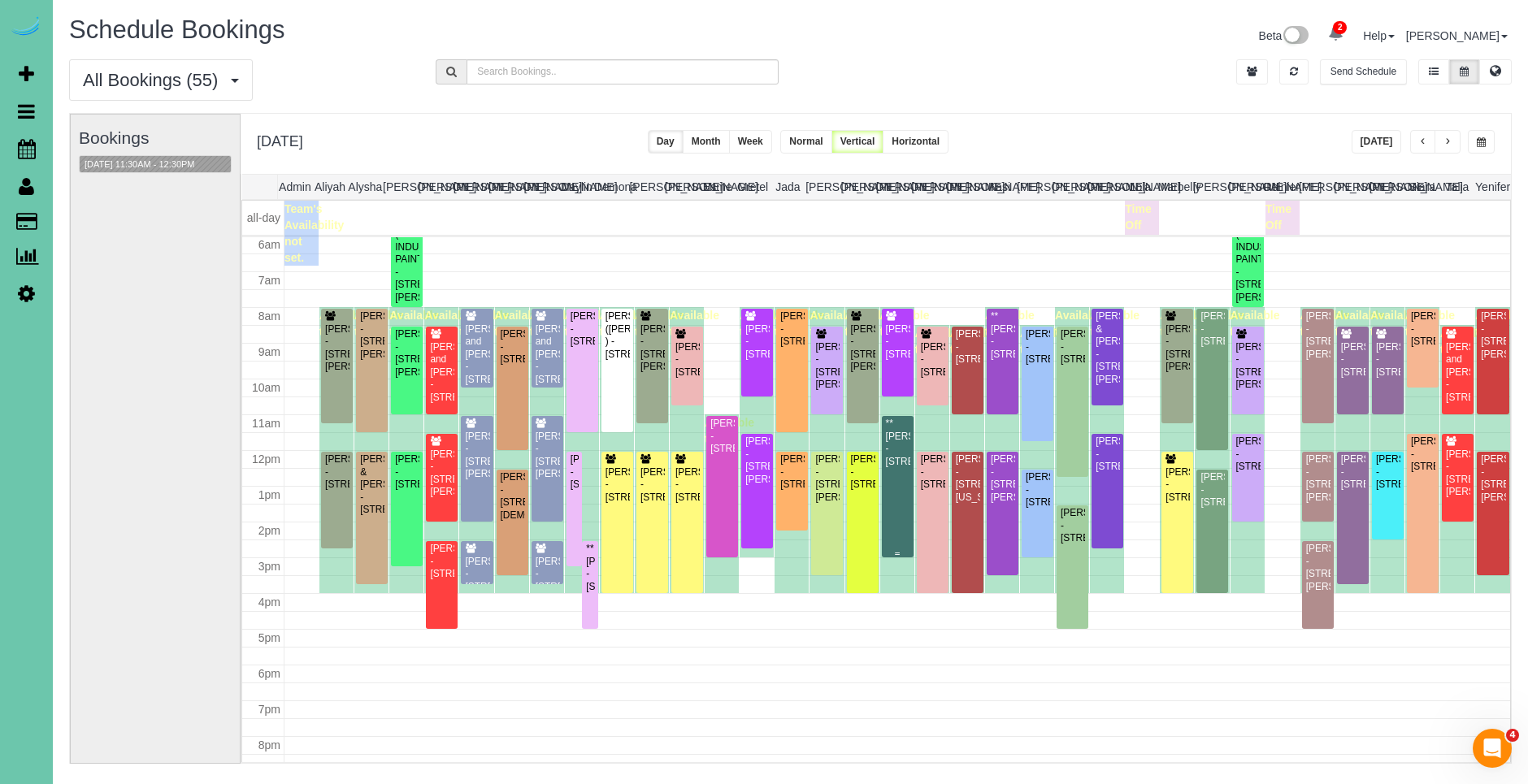
click at [899, 450] on div "**[PERSON_NAME] - [STREET_ADDRESS]" at bounding box center [897, 442] width 25 height 50
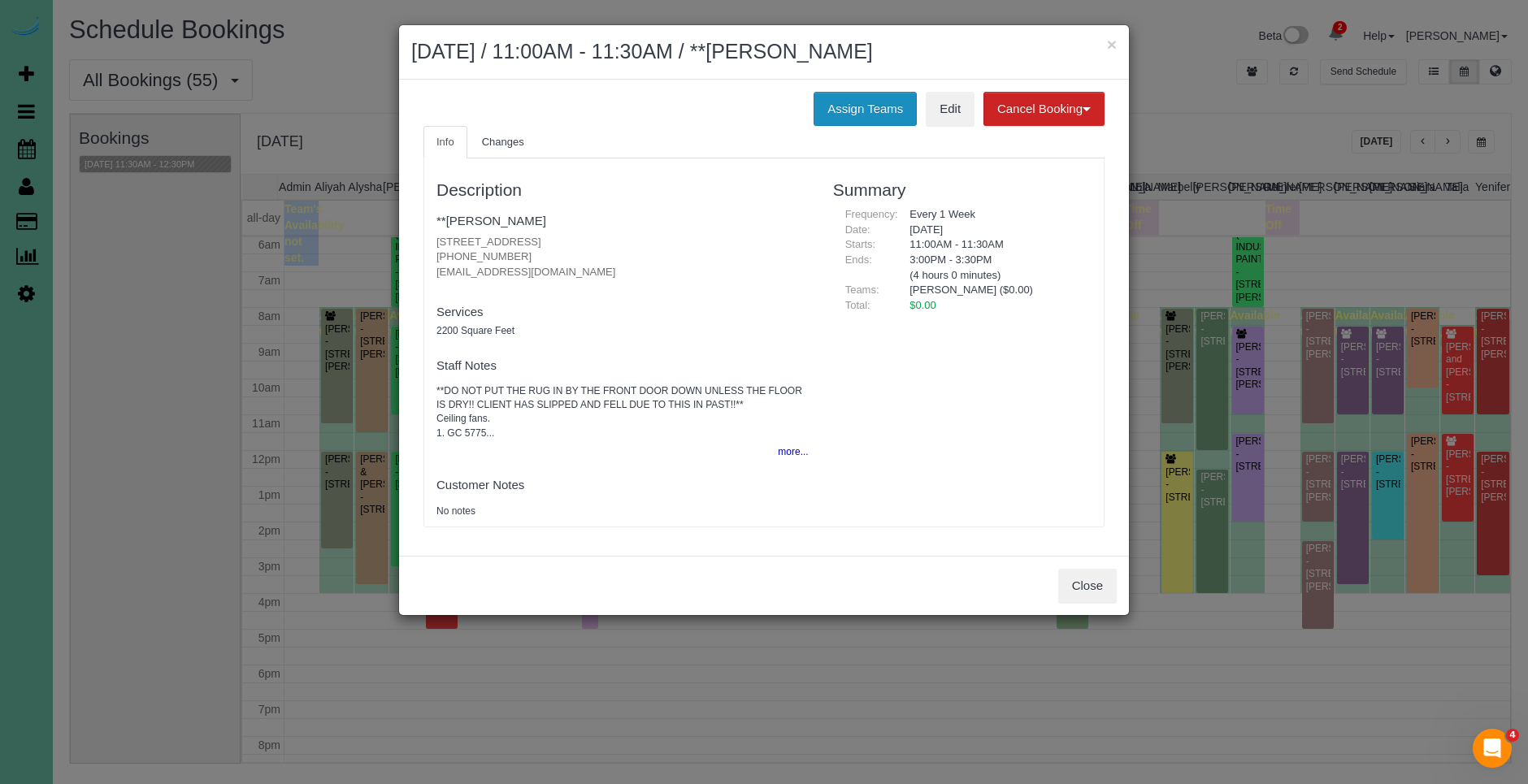
click at [875, 113] on button "Assign Teams" at bounding box center [865, 109] width 103 height 34
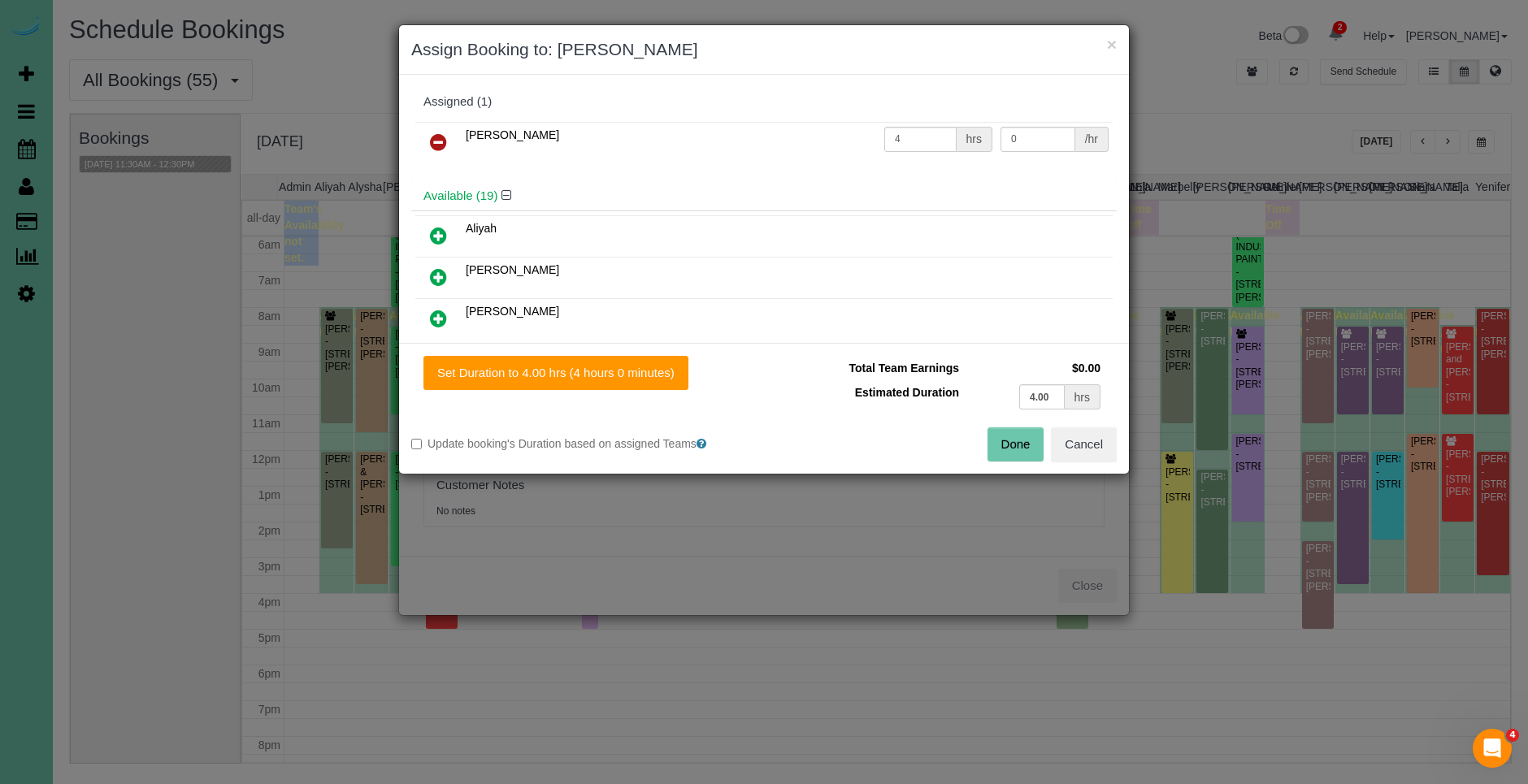
click at [439, 140] on icon at bounding box center [438, 143] width 17 height 20
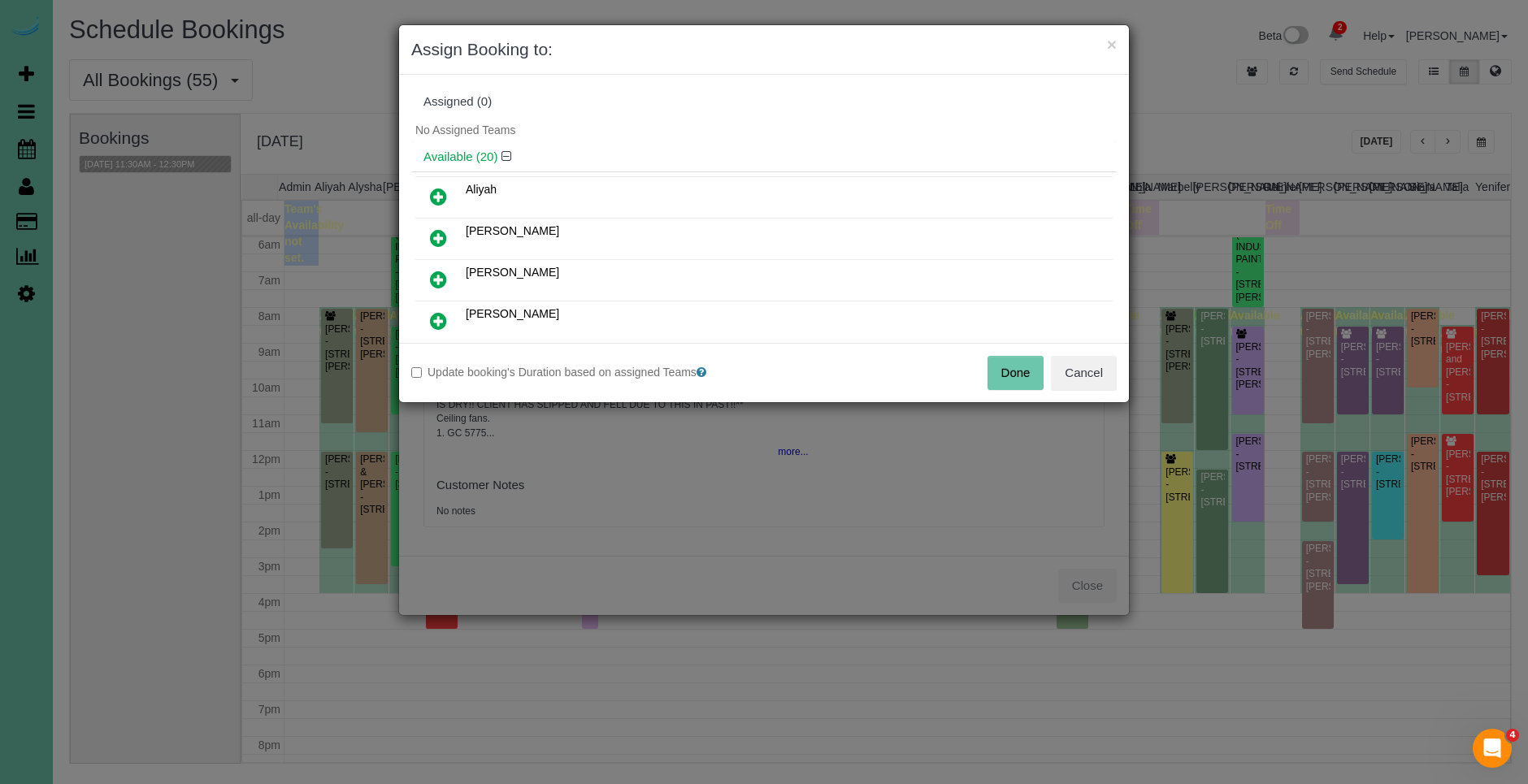
click at [1019, 365] on button "Done" at bounding box center [1015, 373] width 57 height 34
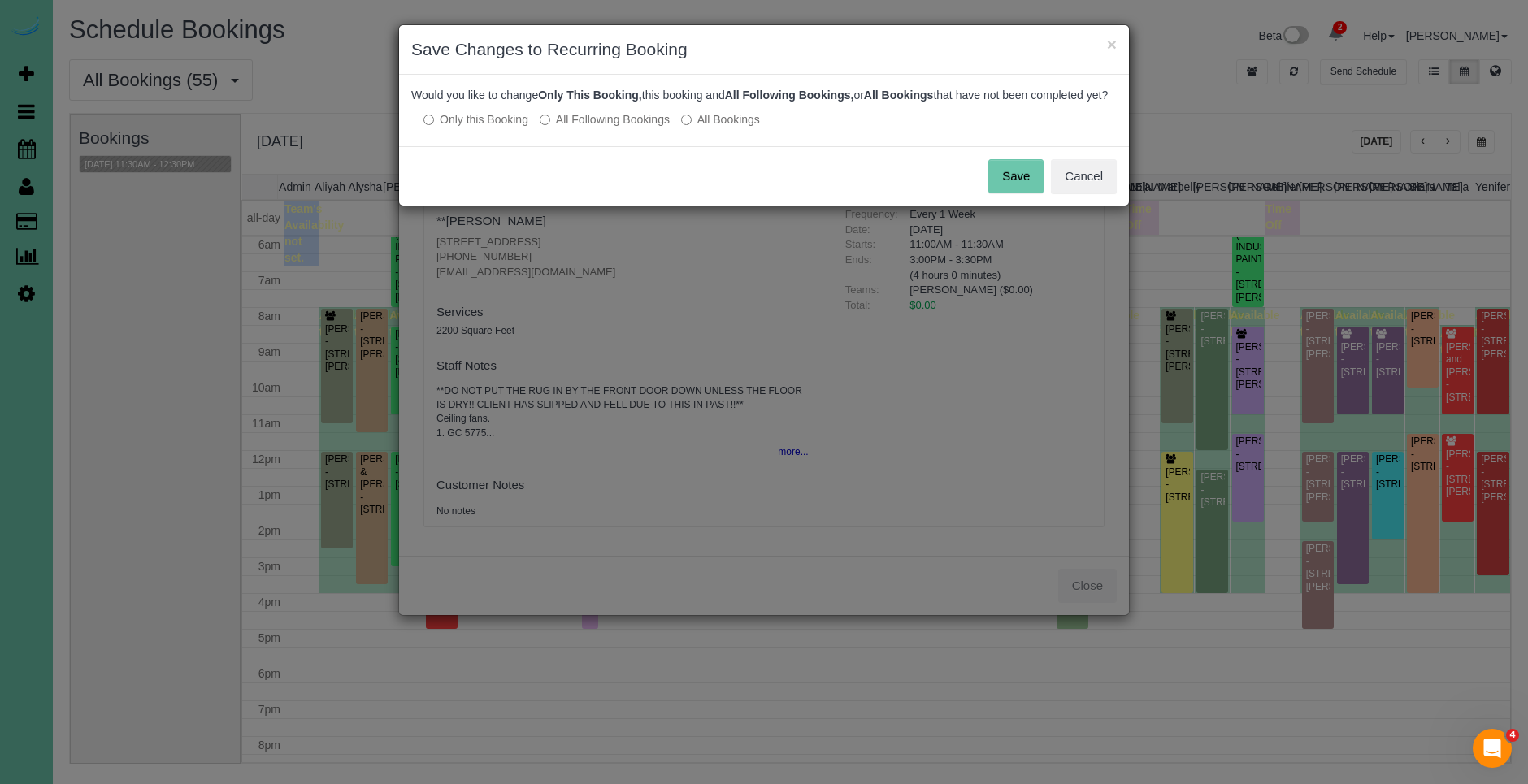
click at [996, 193] on button "Save" at bounding box center [1015, 176] width 55 height 34
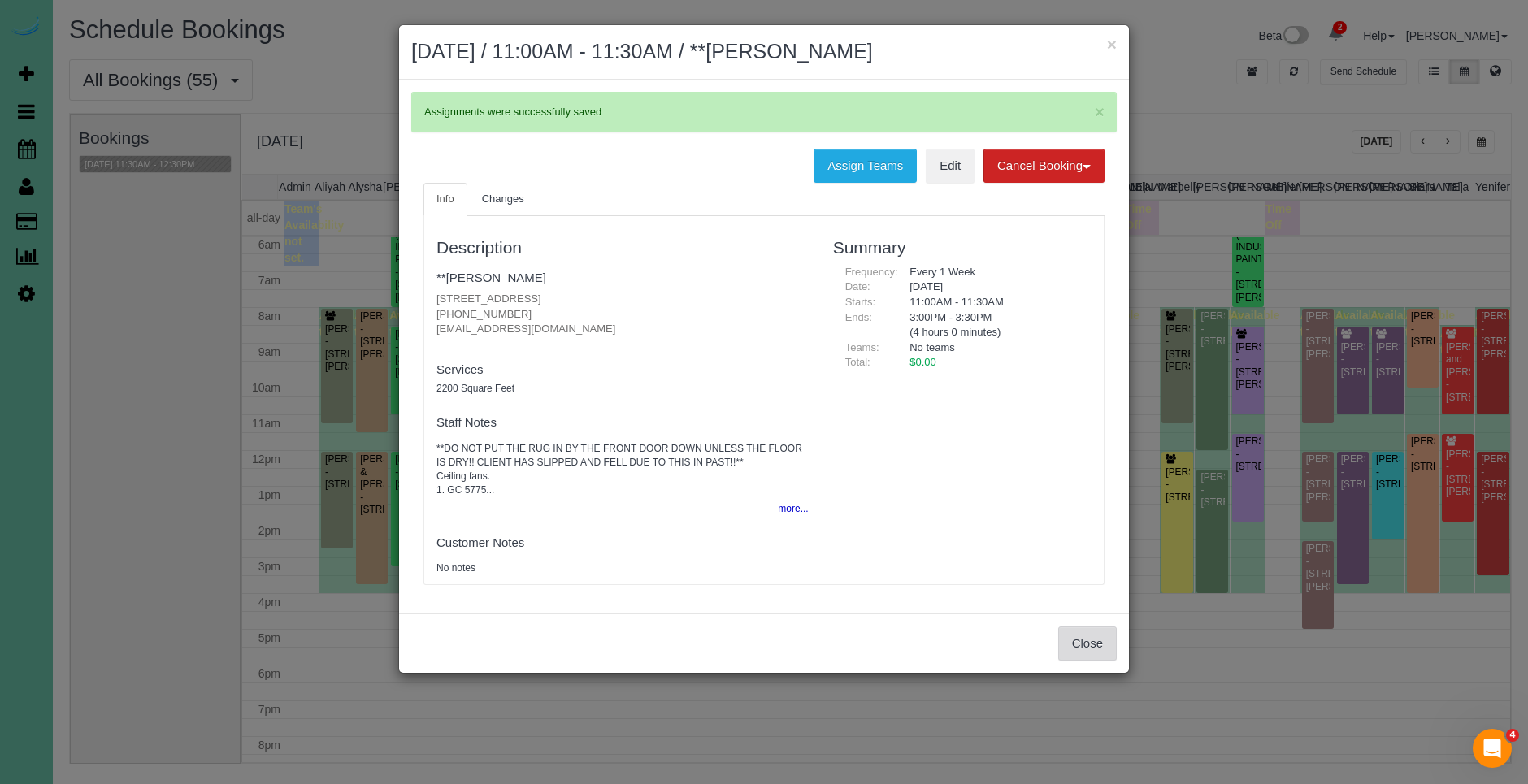
drag, startPoint x: 1085, startPoint y: 635, endPoint x: 1071, endPoint y: 633, distance: 14.1
click at [1085, 635] on button "Close" at bounding box center [1087, 643] width 58 height 34
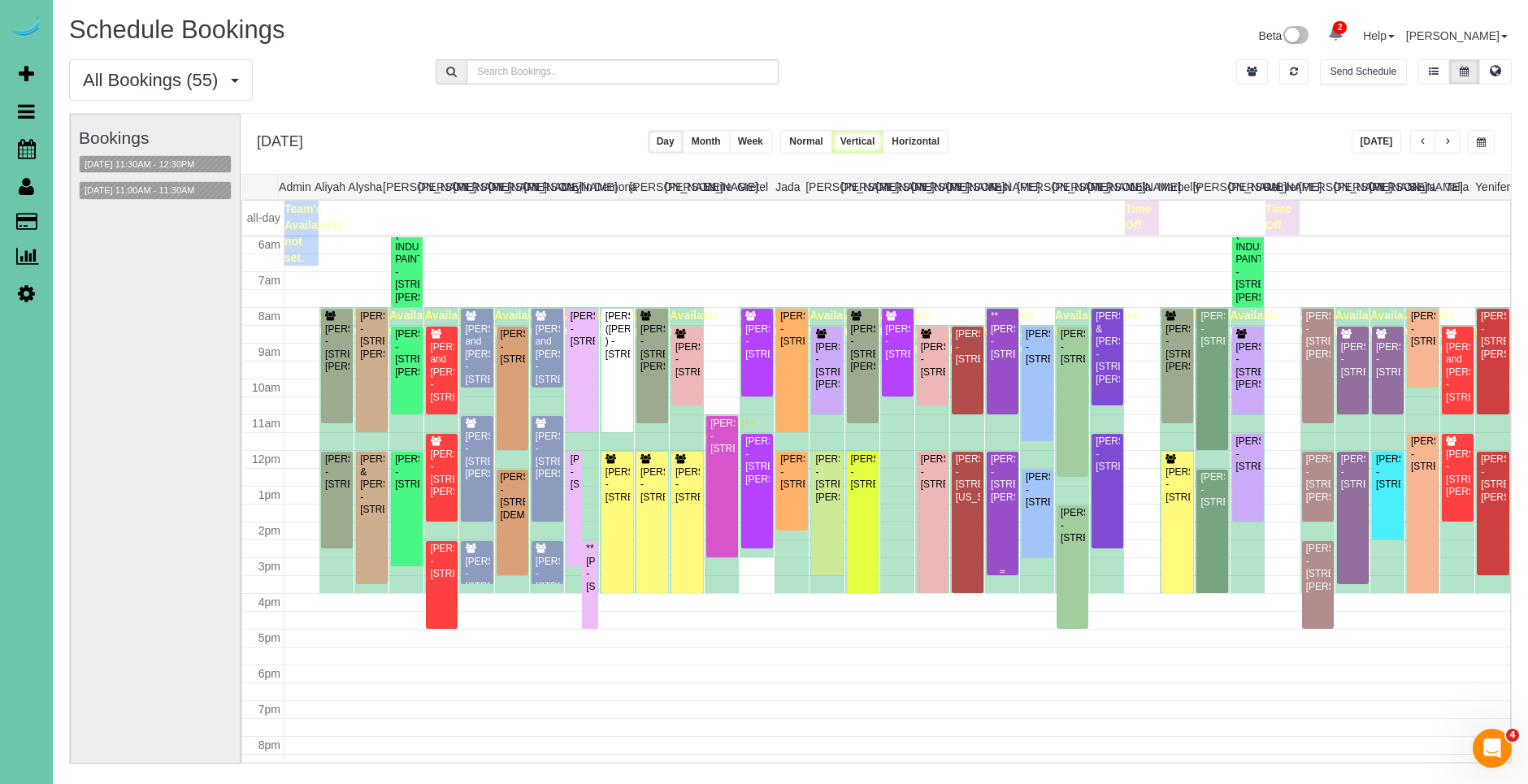
click at [1000, 504] on div "[PERSON_NAME] - [STREET_ADDRESS][PERSON_NAME]" at bounding box center [1002, 478] width 25 height 50
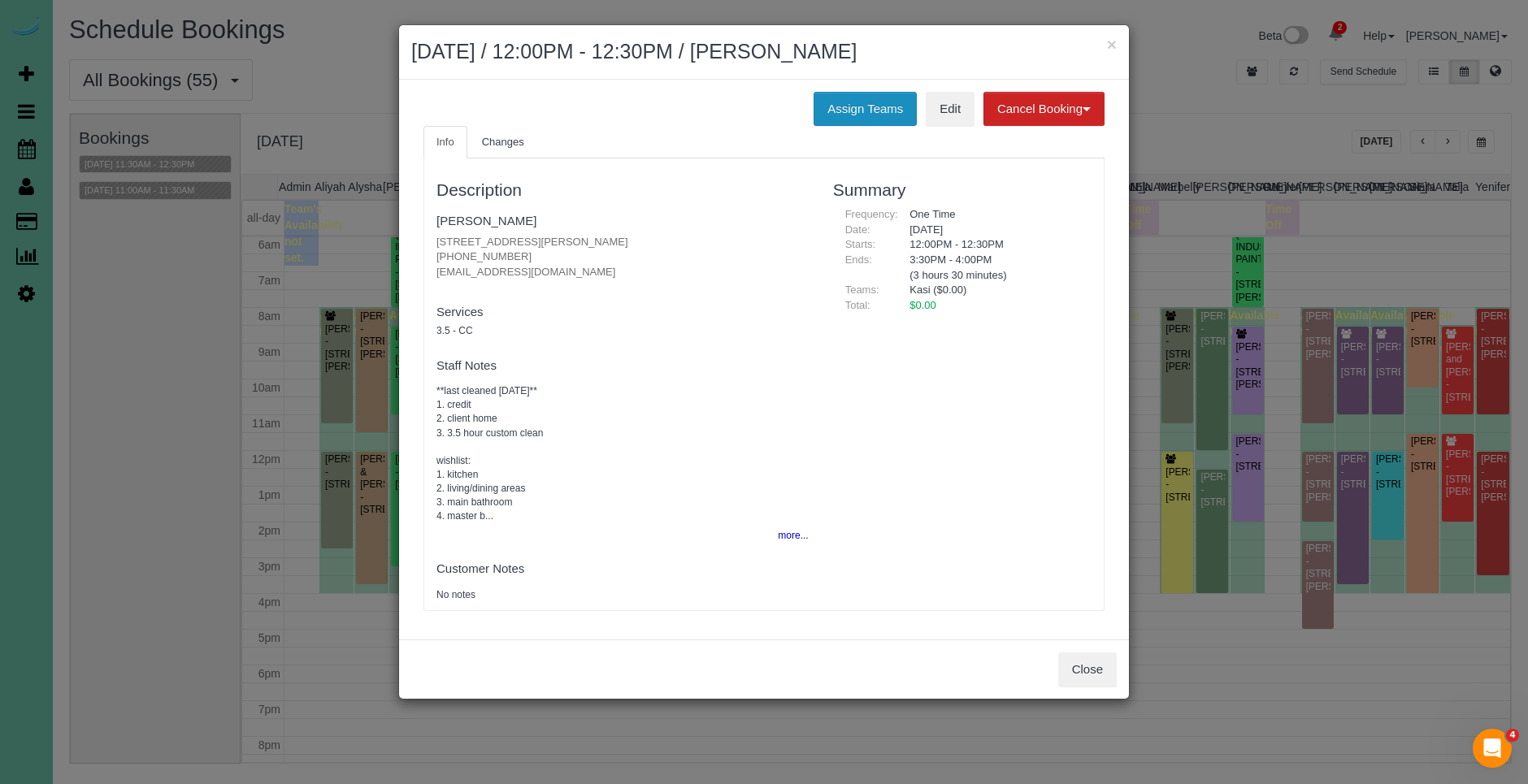
click at [844, 115] on button "Assign Teams" at bounding box center [865, 109] width 103 height 34
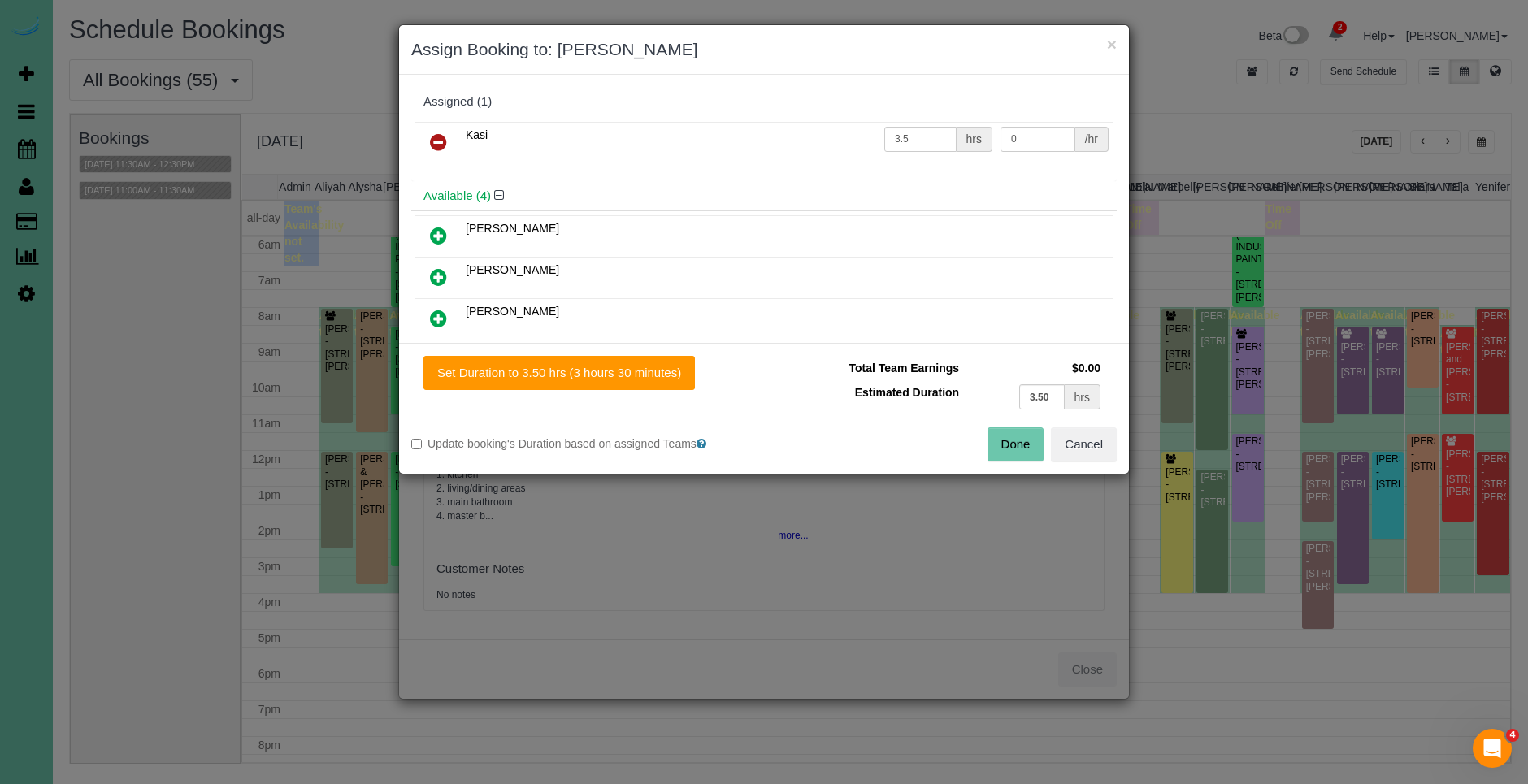
click at [442, 139] on icon at bounding box center [438, 143] width 17 height 20
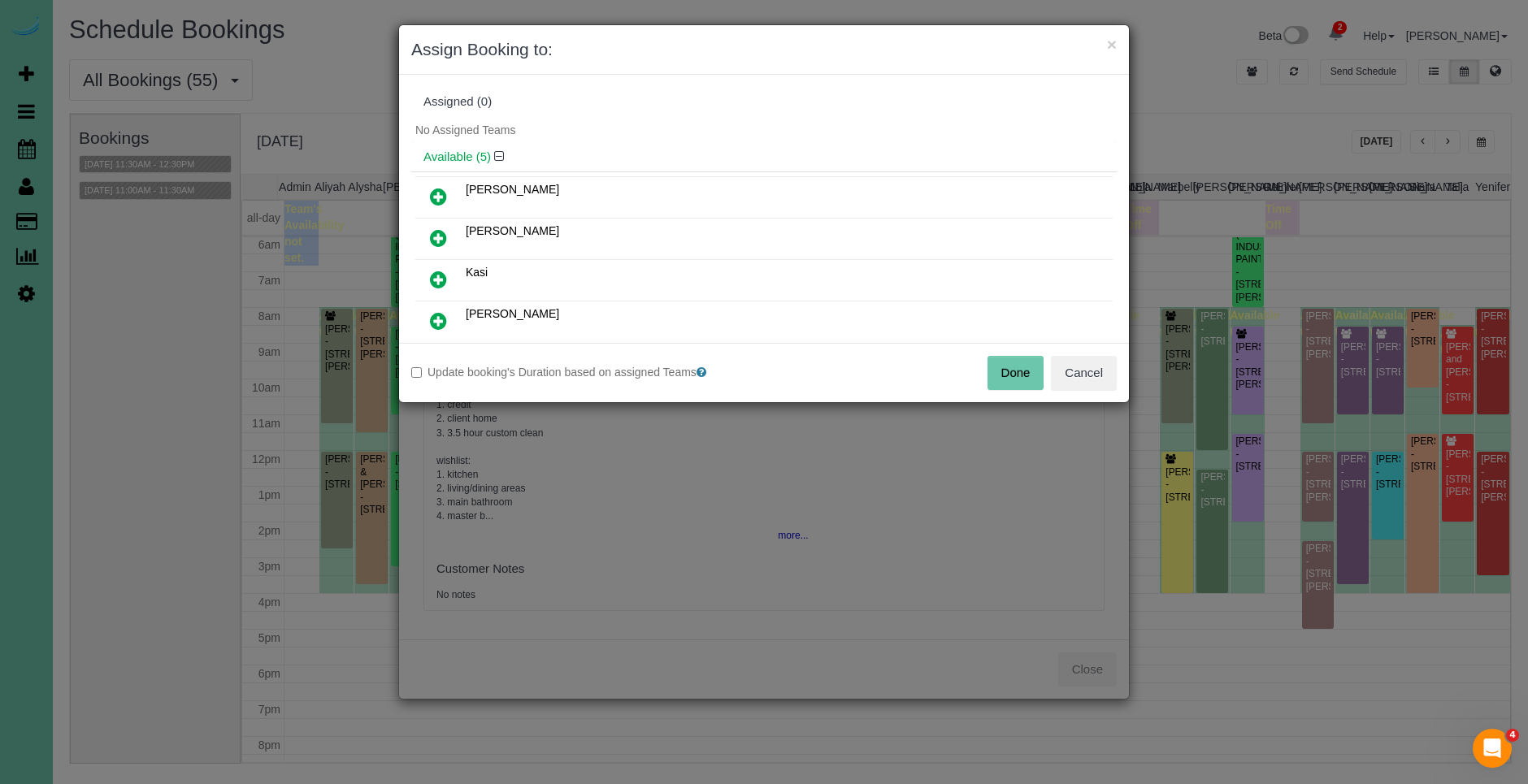
click at [1007, 368] on button "Done" at bounding box center [1015, 373] width 57 height 34
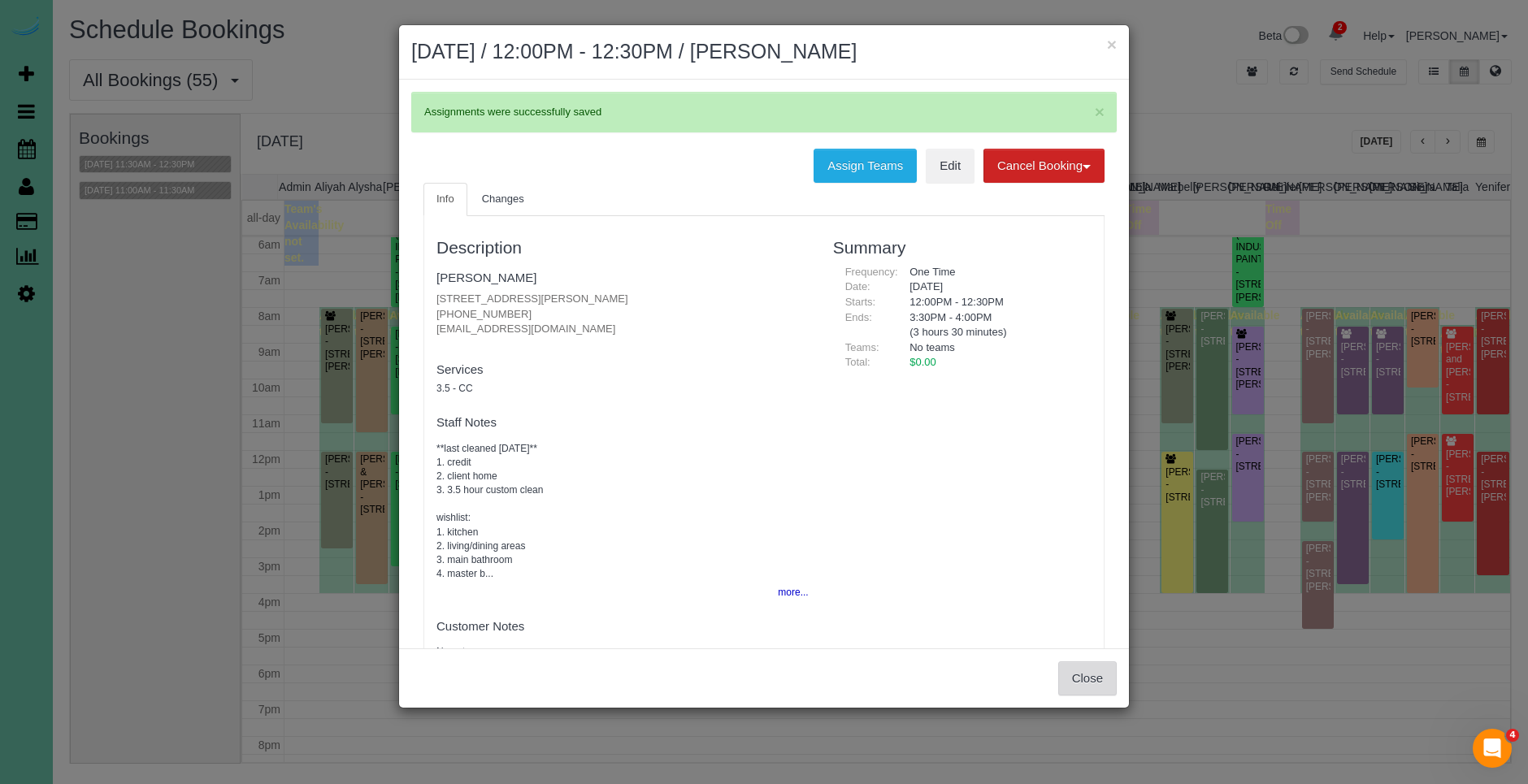
drag, startPoint x: 1085, startPoint y: 668, endPoint x: 1096, endPoint y: 659, distance: 14.2
click at [1085, 668] on button "Close" at bounding box center [1087, 678] width 58 height 34
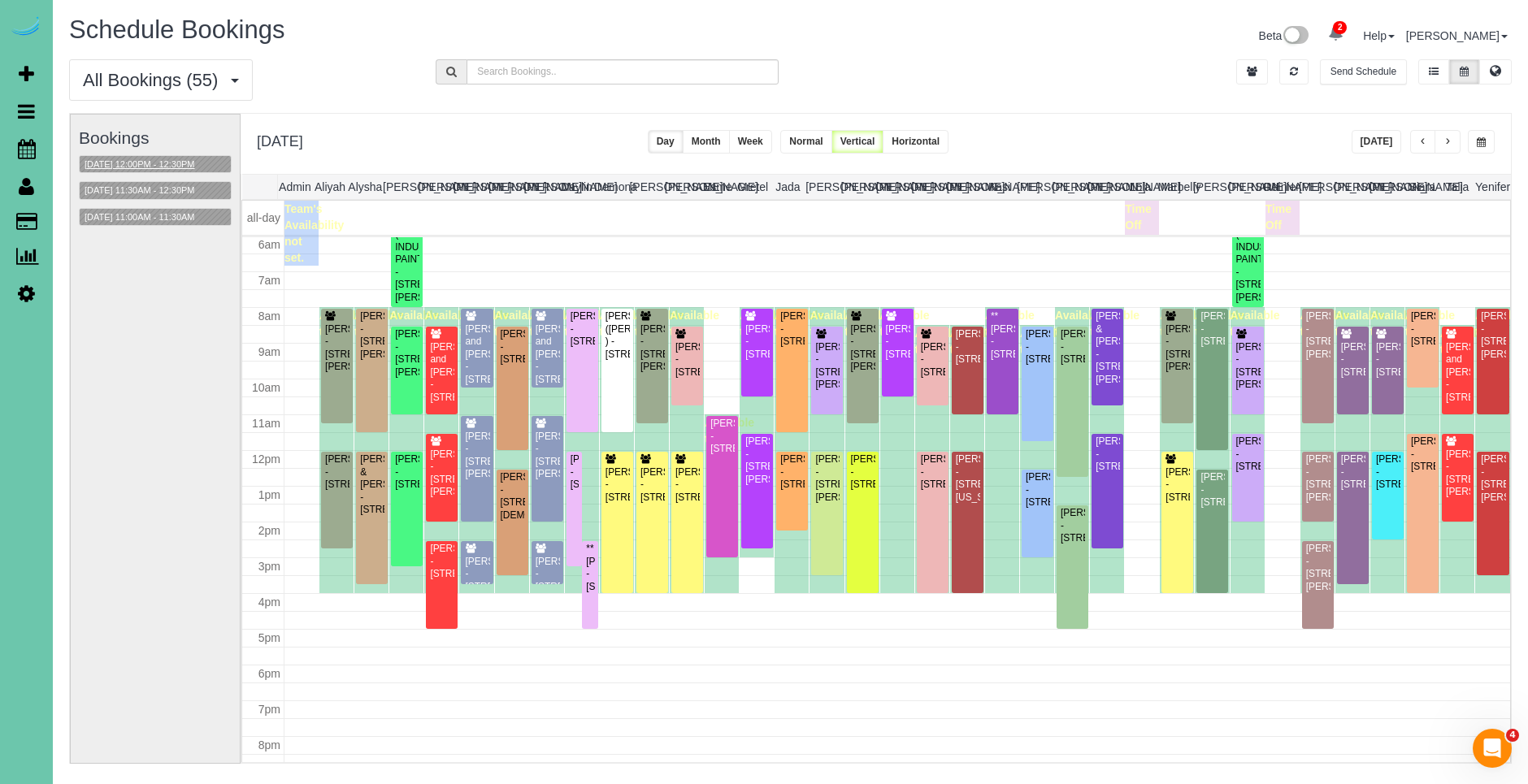
click at [182, 161] on button "[DATE] 12:00PM - 12:30PM" at bounding box center [139, 164] width 121 height 17
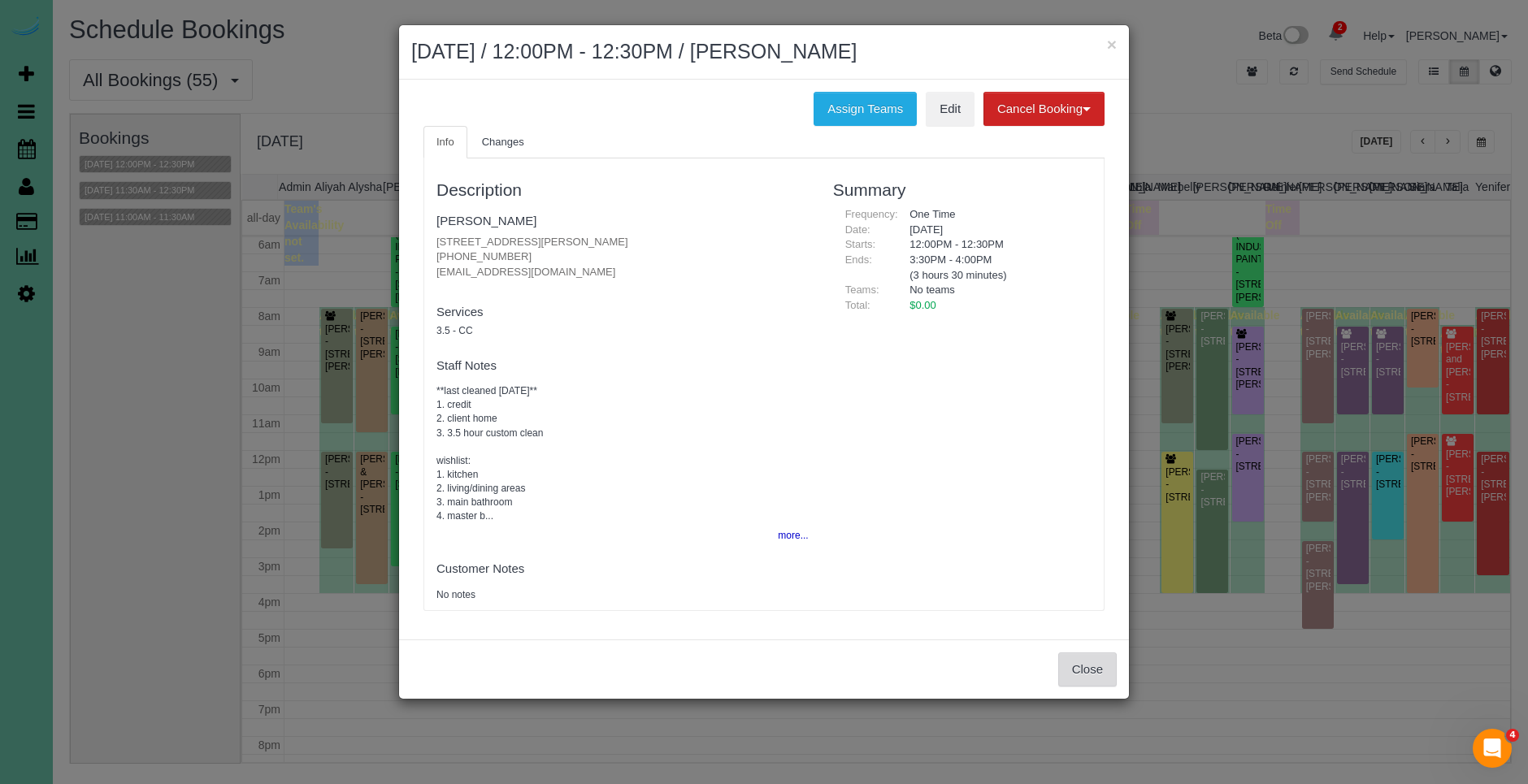
drag, startPoint x: 1094, startPoint y: 678, endPoint x: 985, endPoint y: 588, distance: 141.4
click at [1091, 674] on button "Close" at bounding box center [1087, 669] width 58 height 34
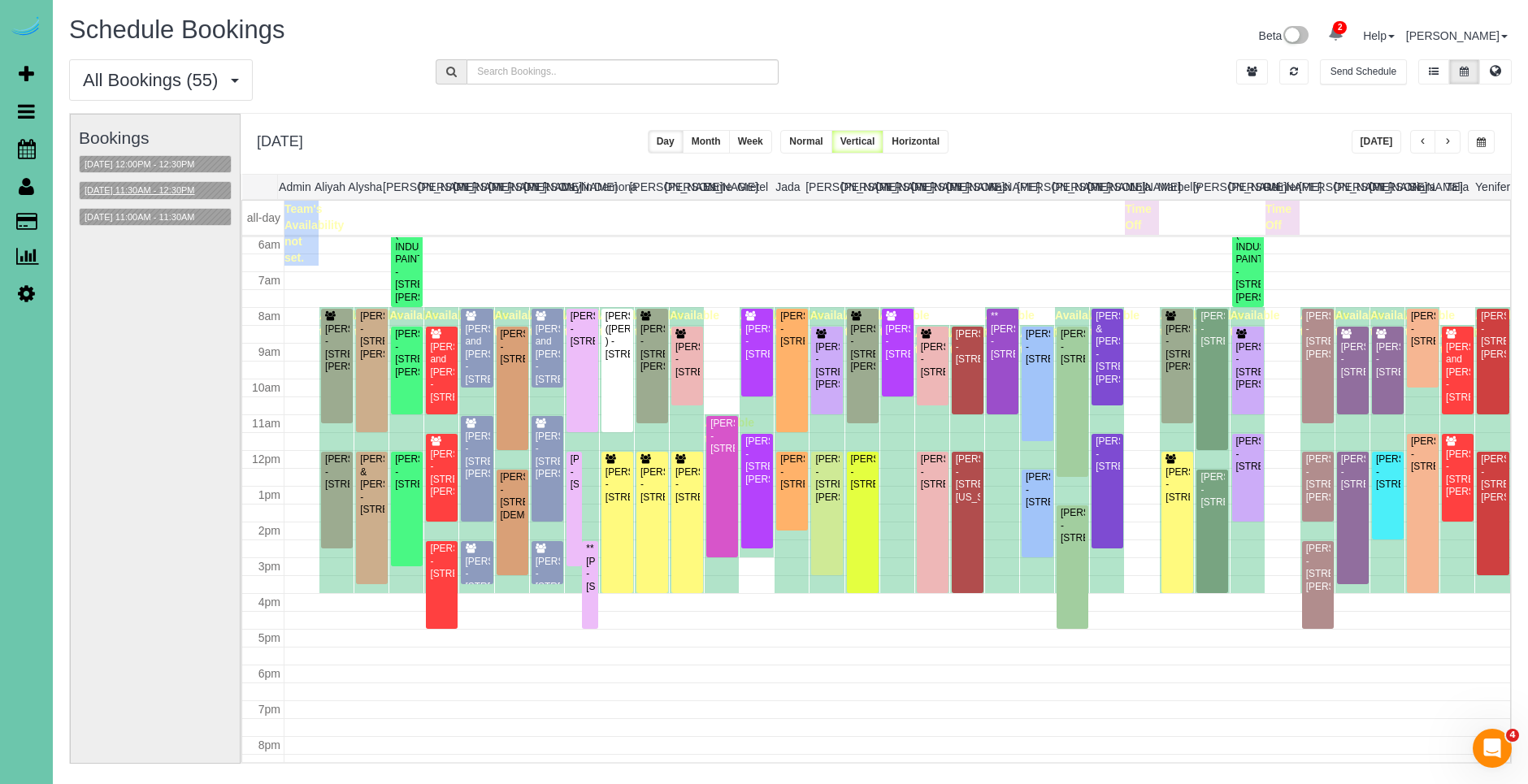
click at [189, 193] on button "[DATE] 11:30AM - 12:30PM" at bounding box center [139, 190] width 121 height 17
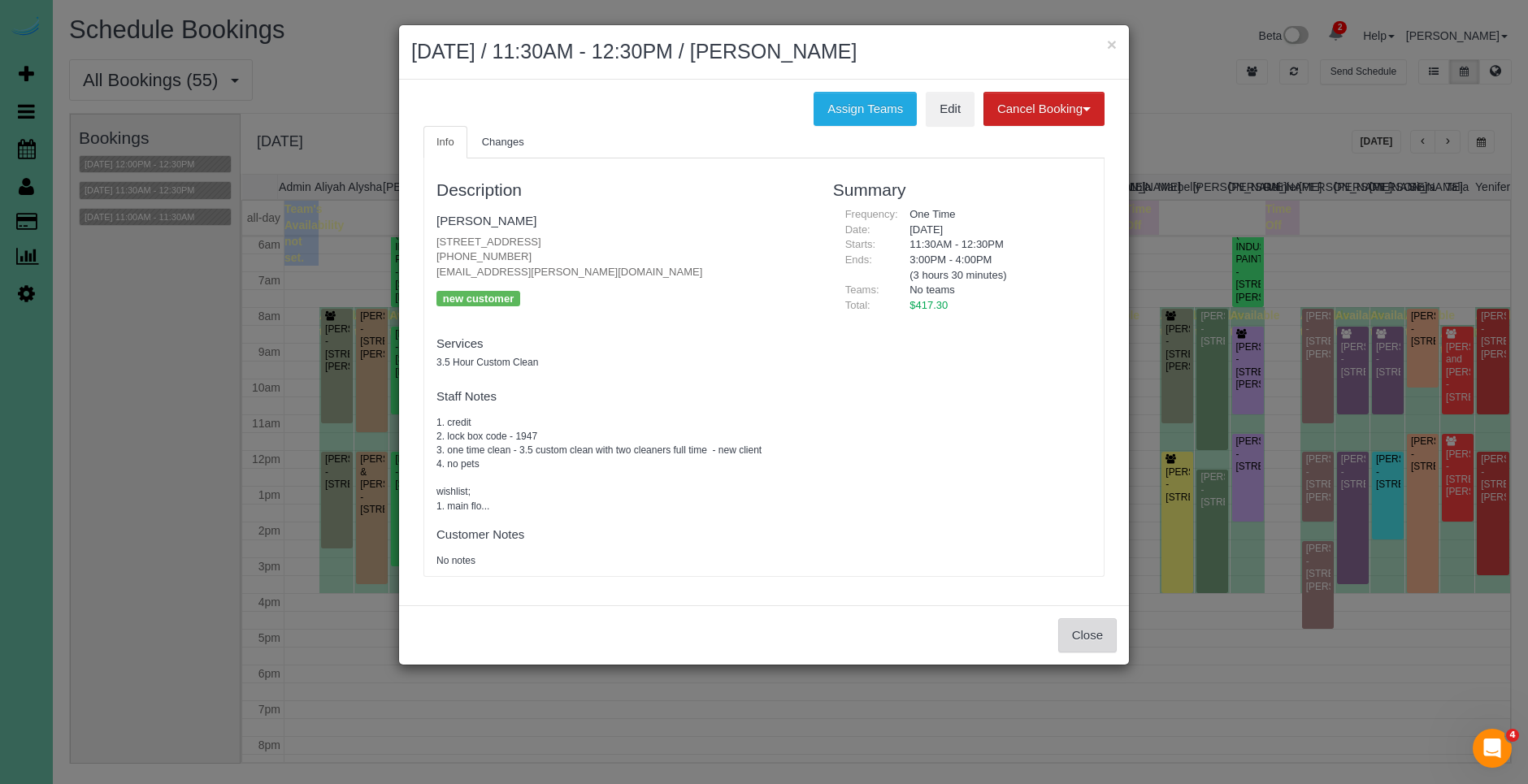
click at [1081, 640] on button "Close" at bounding box center [1087, 635] width 58 height 34
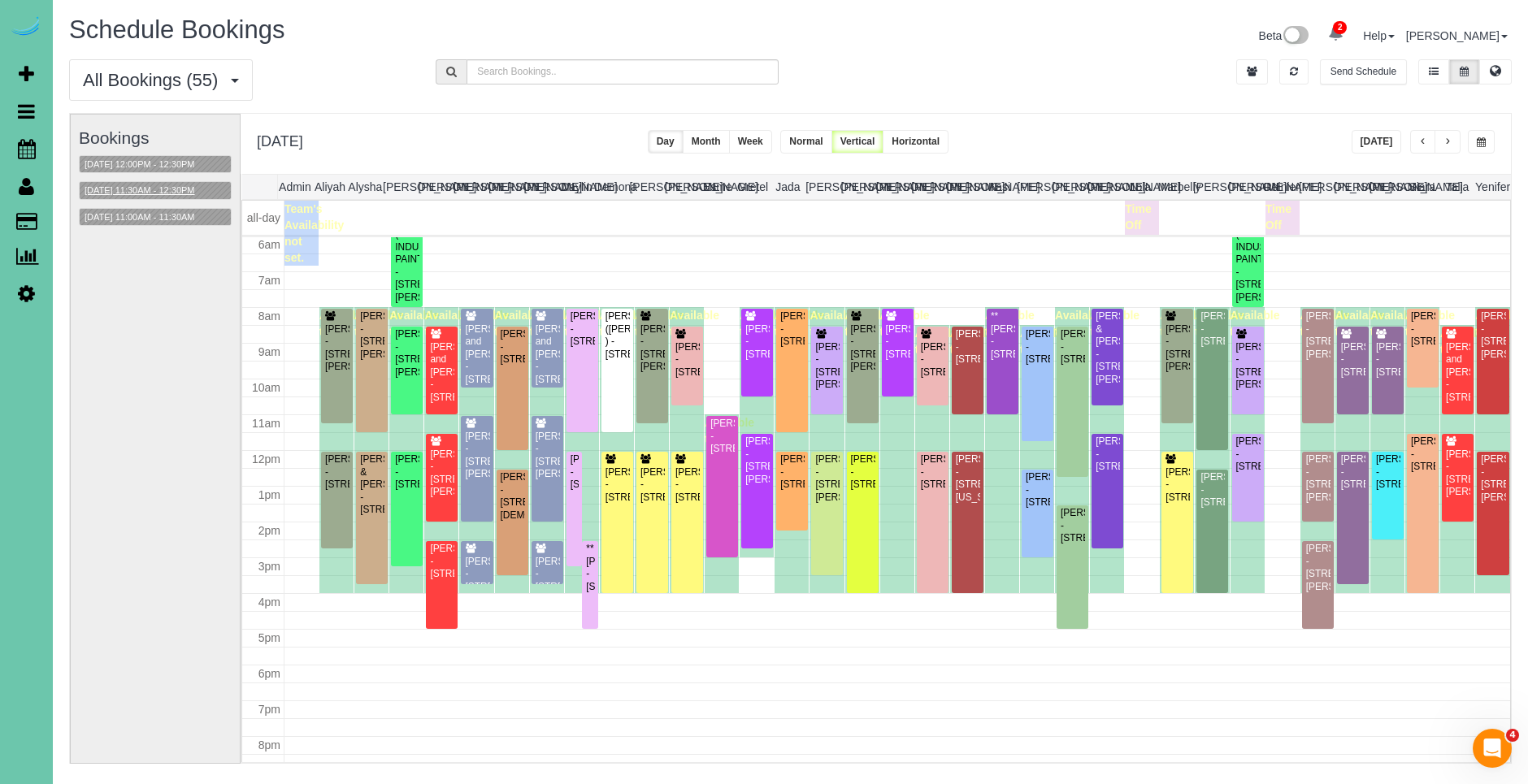
click at [165, 189] on button "[DATE] 11:30AM - 12:30PM" at bounding box center [139, 190] width 121 height 17
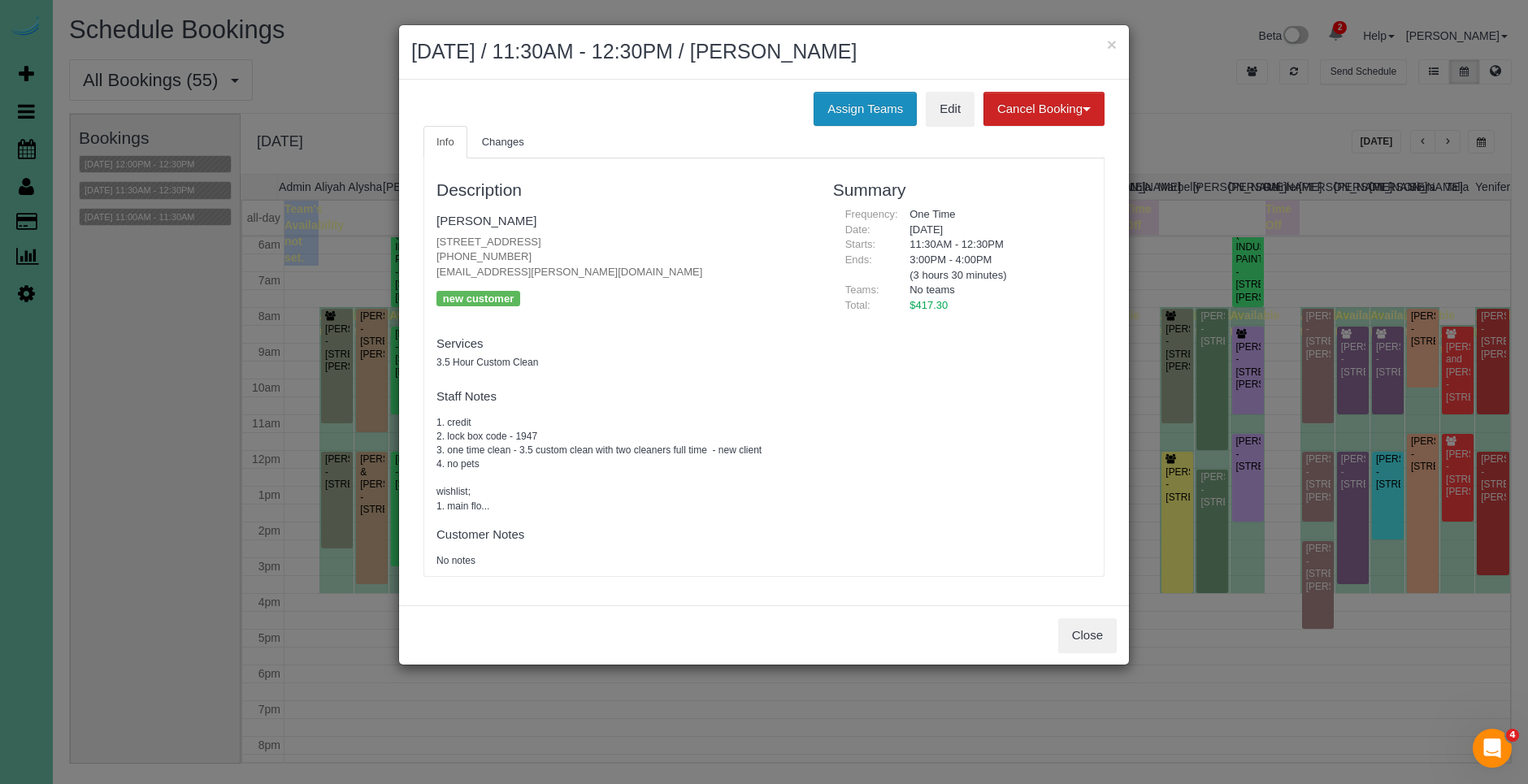
click at [894, 110] on button "Assign Teams" at bounding box center [865, 109] width 103 height 34
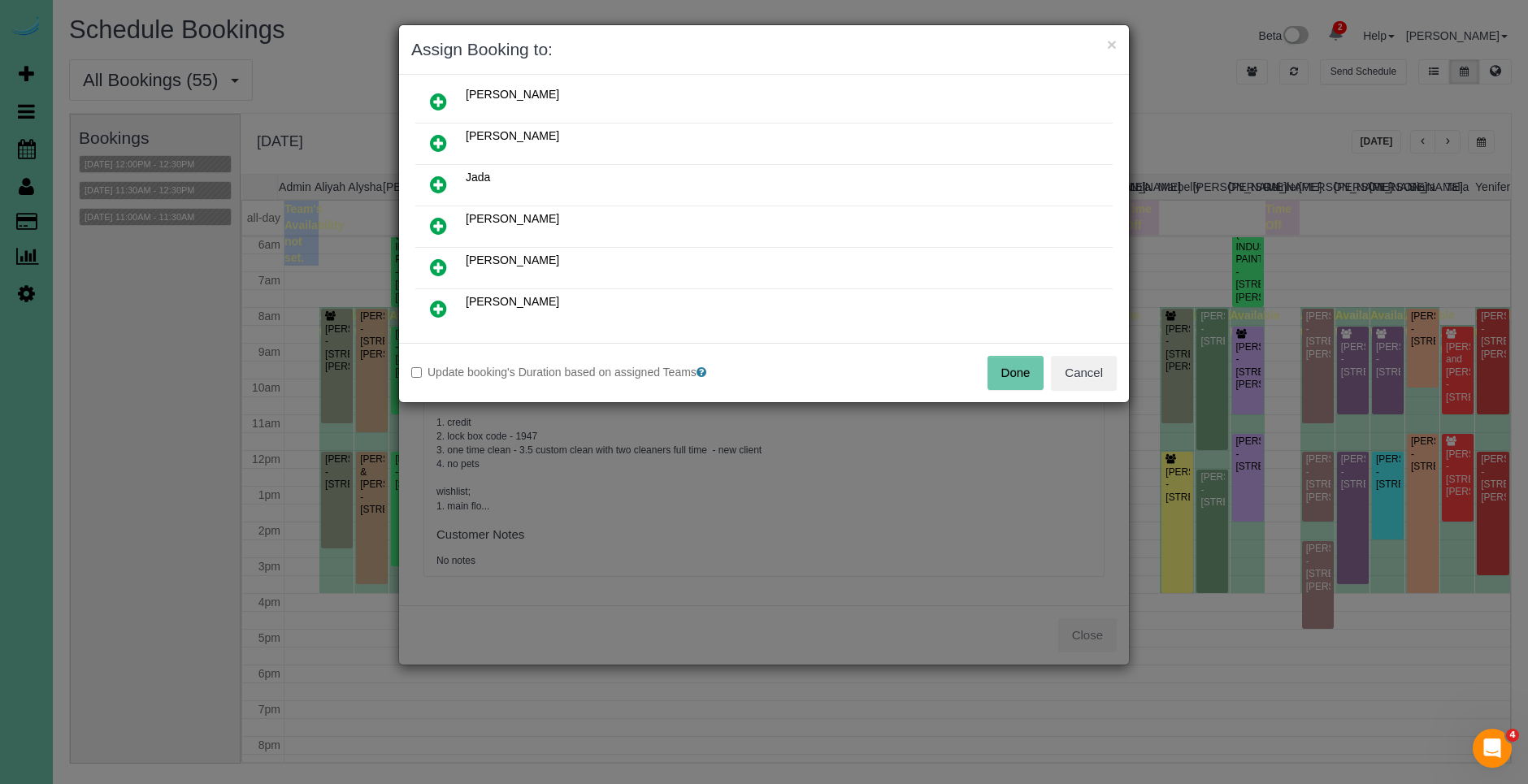
click at [438, 308] on icon at bounding box center [438, 309] width 17 height 20
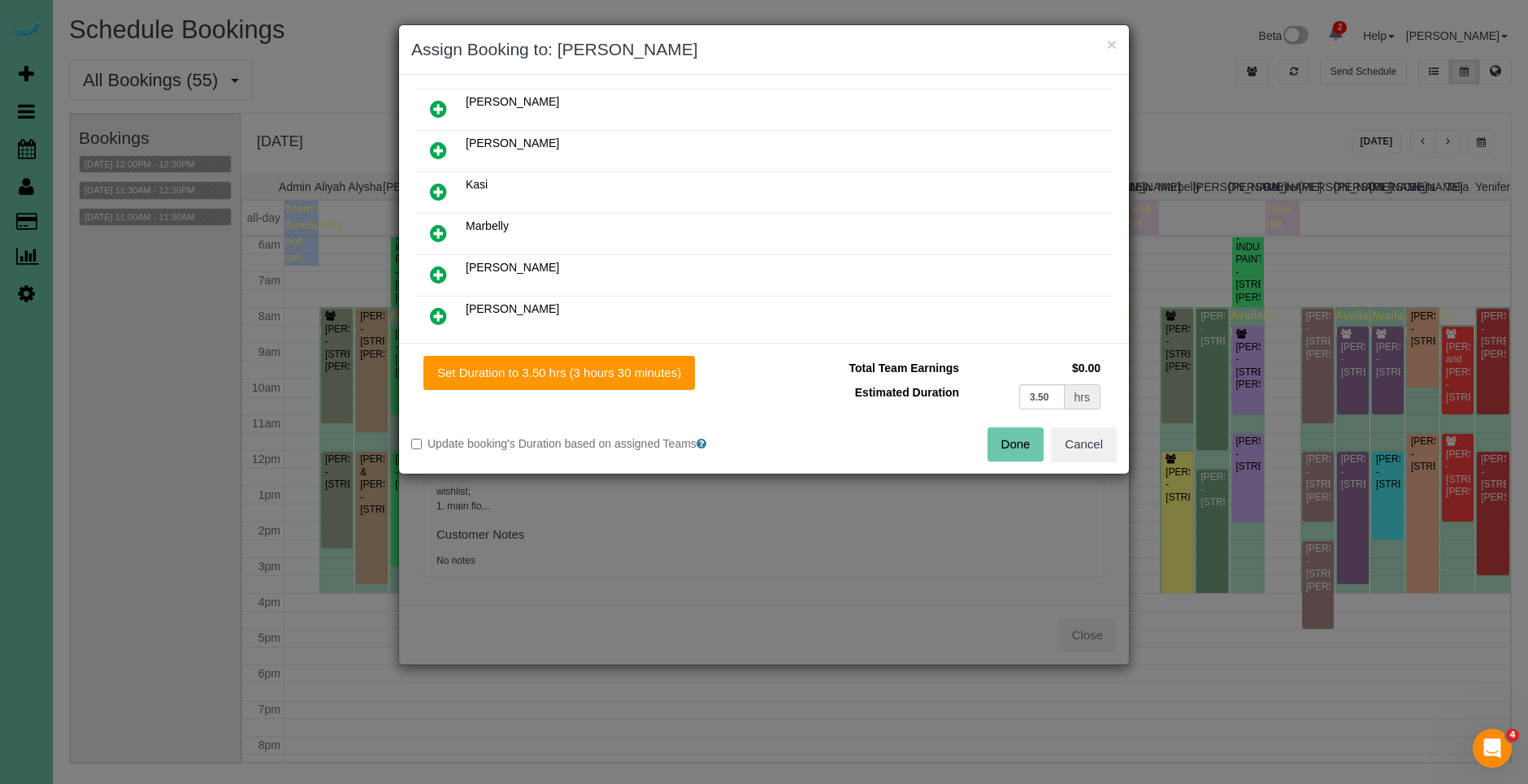
click at [437, 188] on icon at bounding box center [438, 192] width 17 height 20
drag, startPoint x: 556, startPoint y: 377, endPoint x: 760, endPoint y: 399, distance: 205.2
click at [556, 378] on button "Set Duration to 3.50 hrs (3 hours 30 minutes)" at bounding box center [558, 373] width 271 height 34
type input "3.50"
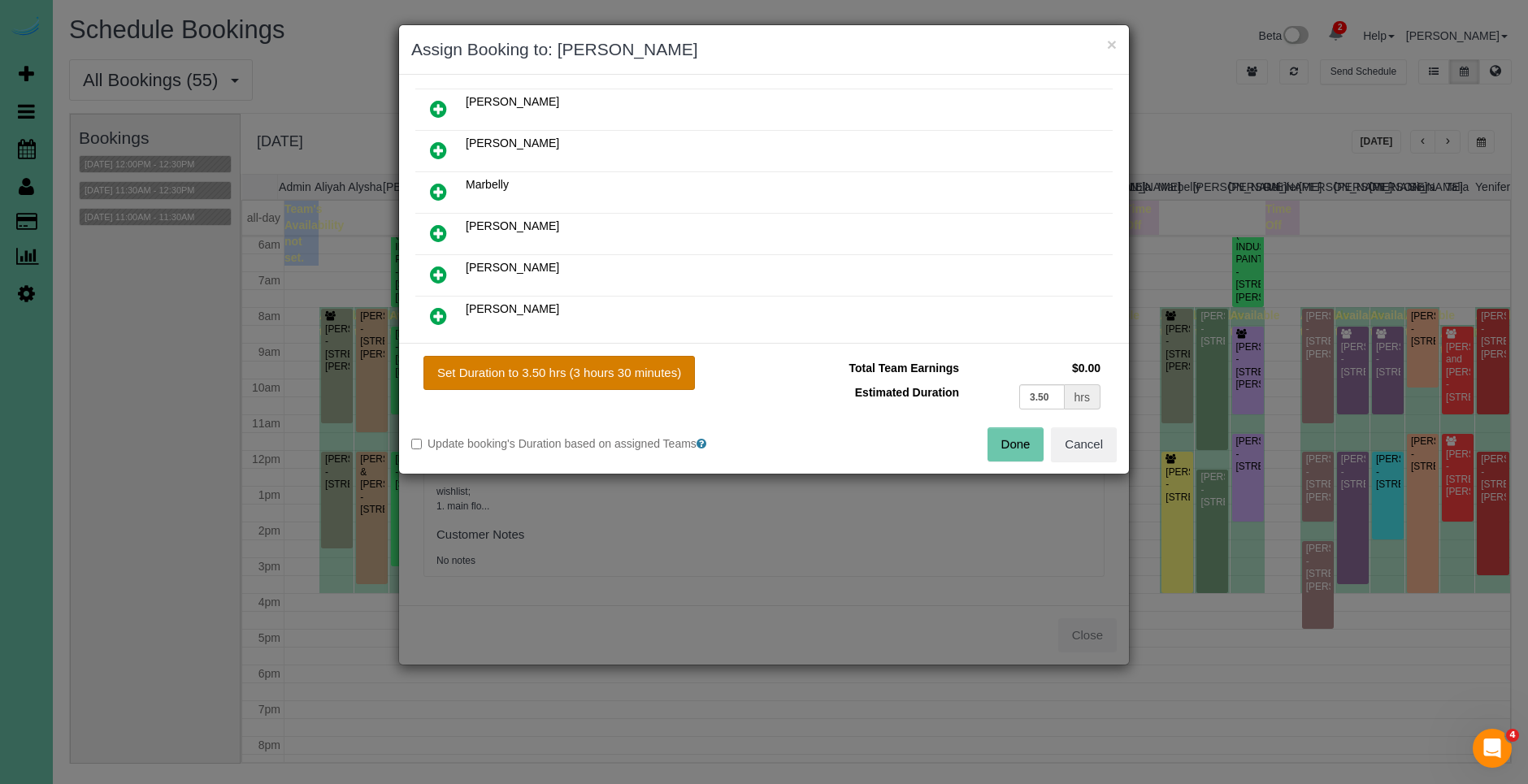
type input "3.50"
click at [1034, 444] on button "Done" at bounding box center [1015, 444] width 57 height 34
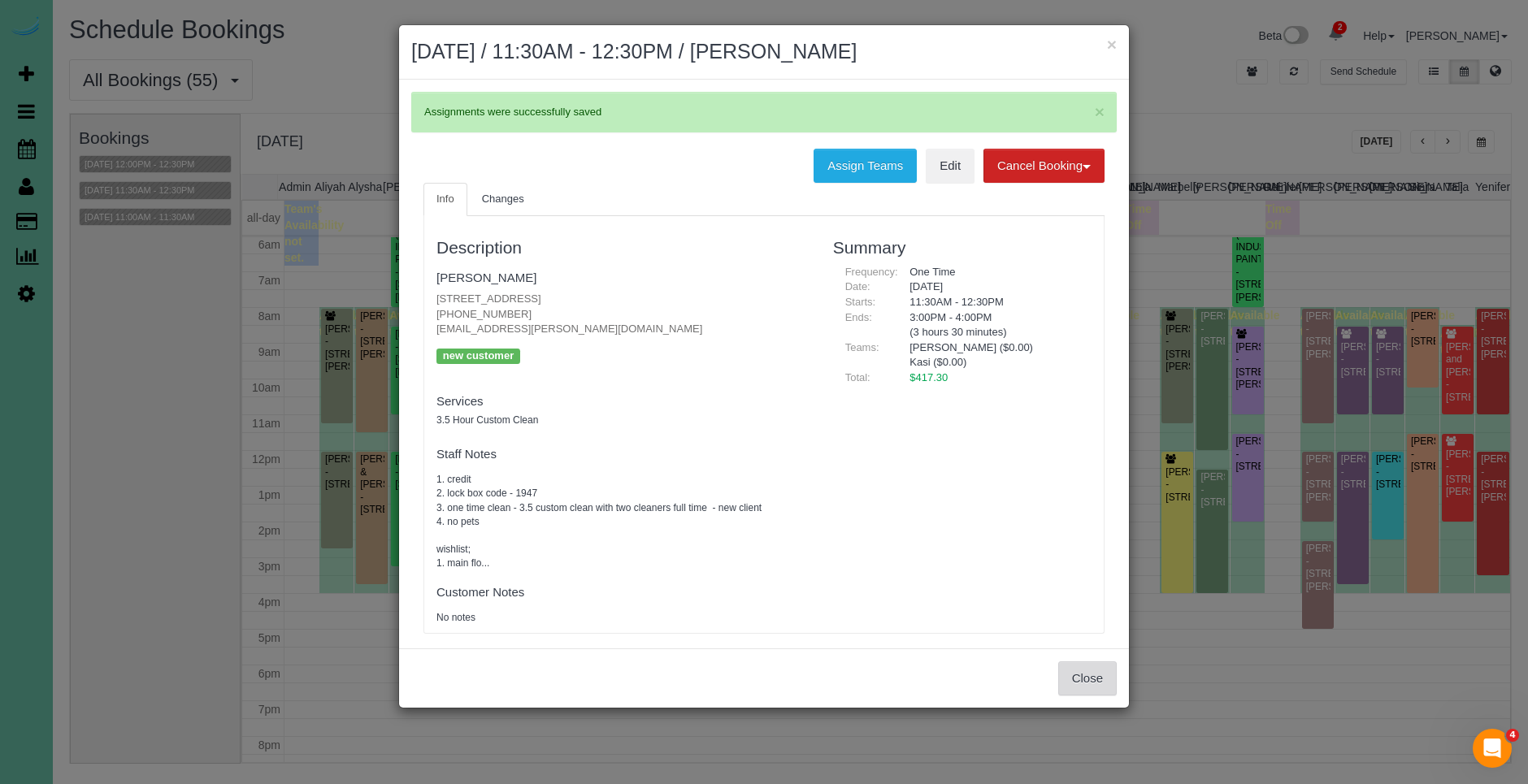
click at [1108, 678] on button "Close" at bounding box center [1087, 678] width 58 height 34
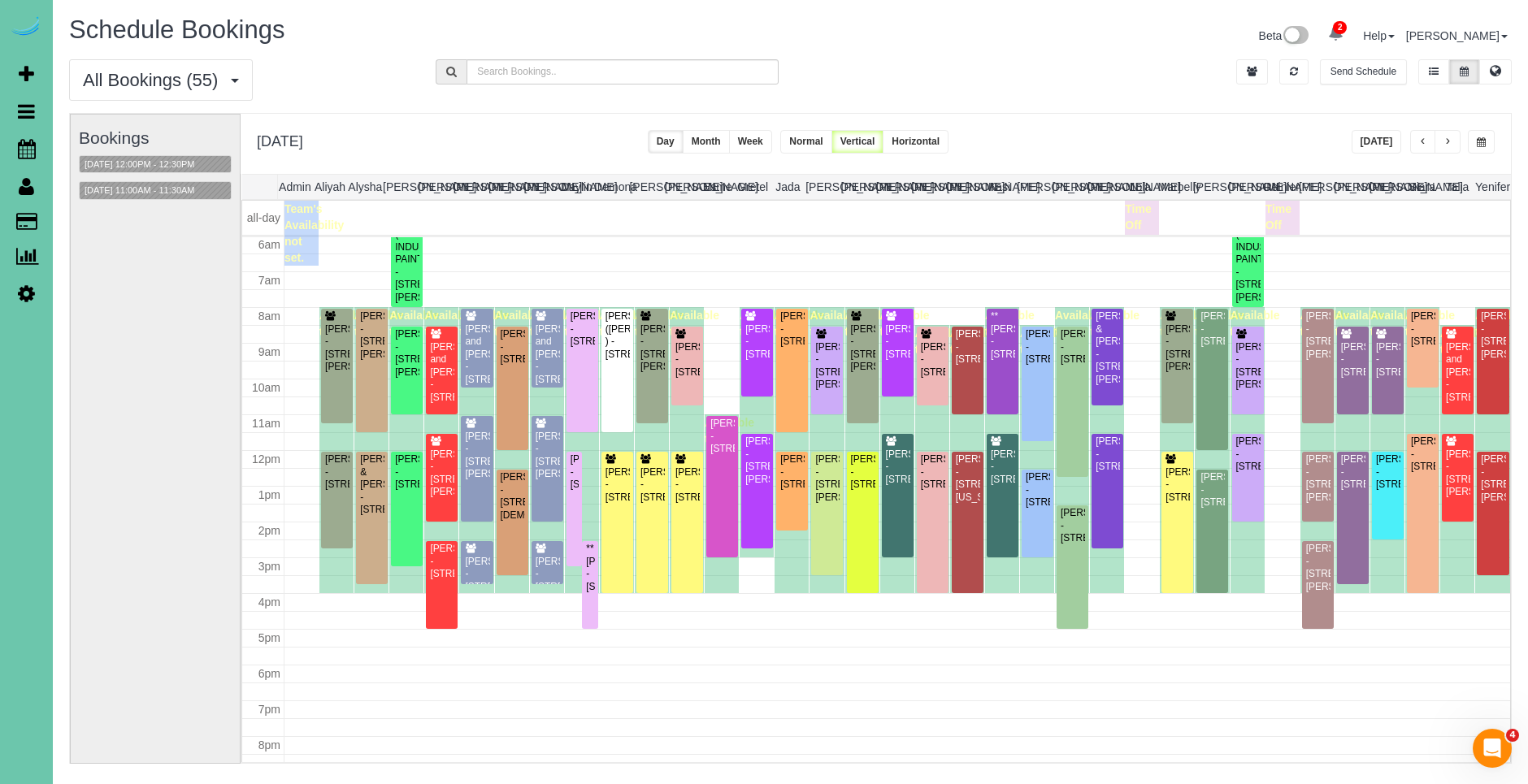
scroll to position [4, 0]
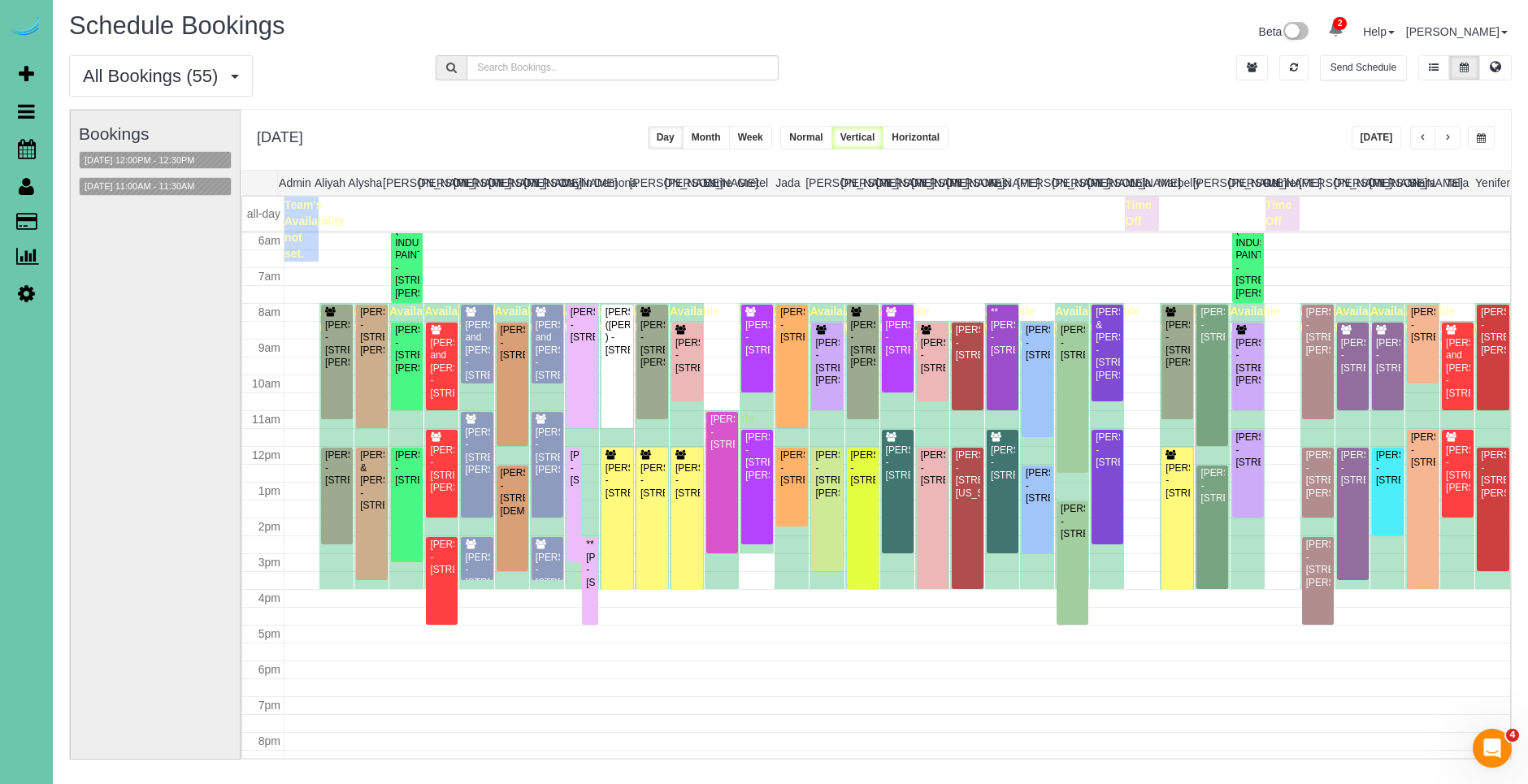
click at [1450, 143] on span "button" at bounding box center [1447, 138] width 8 height 10
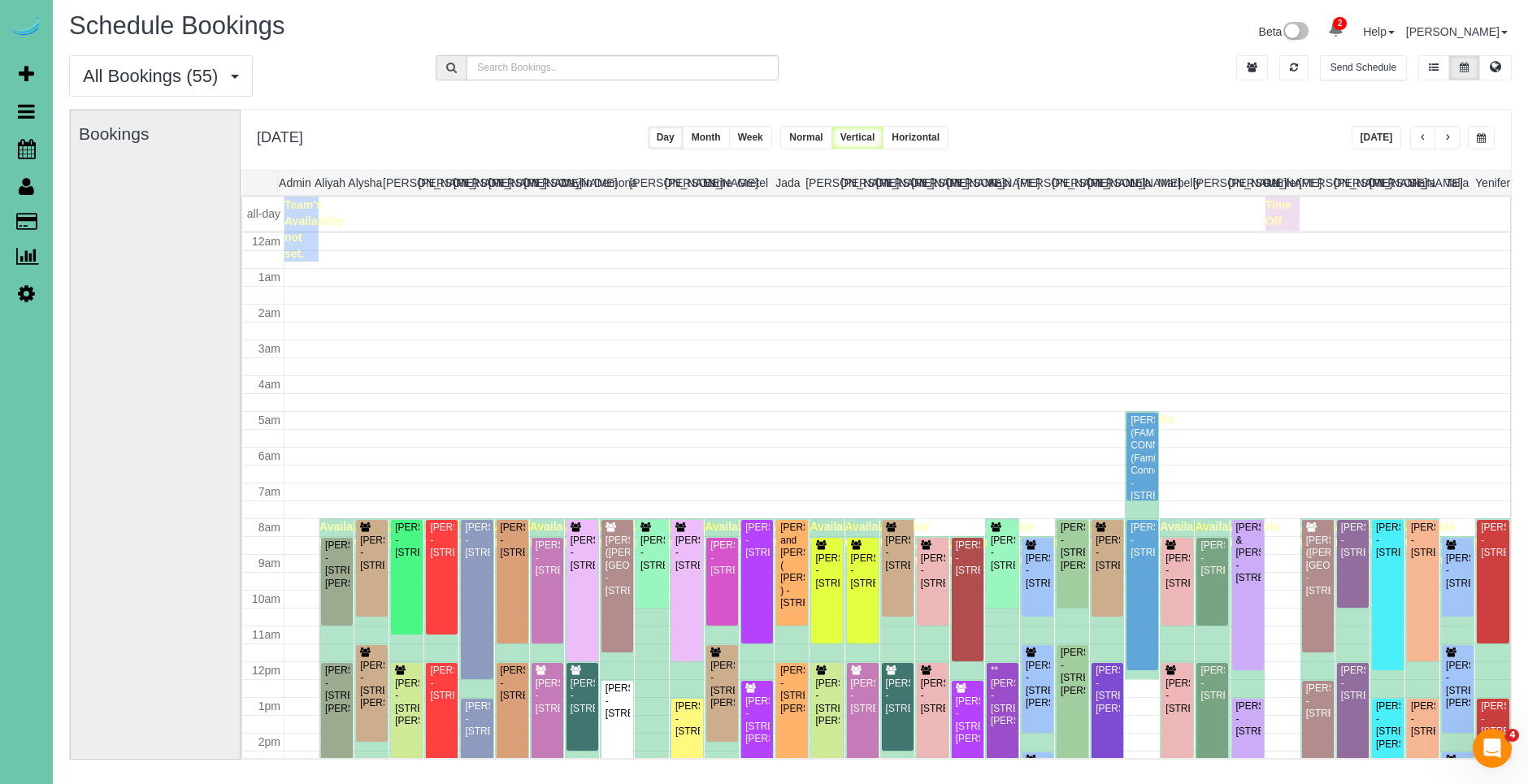
scroll to position [215, 0]
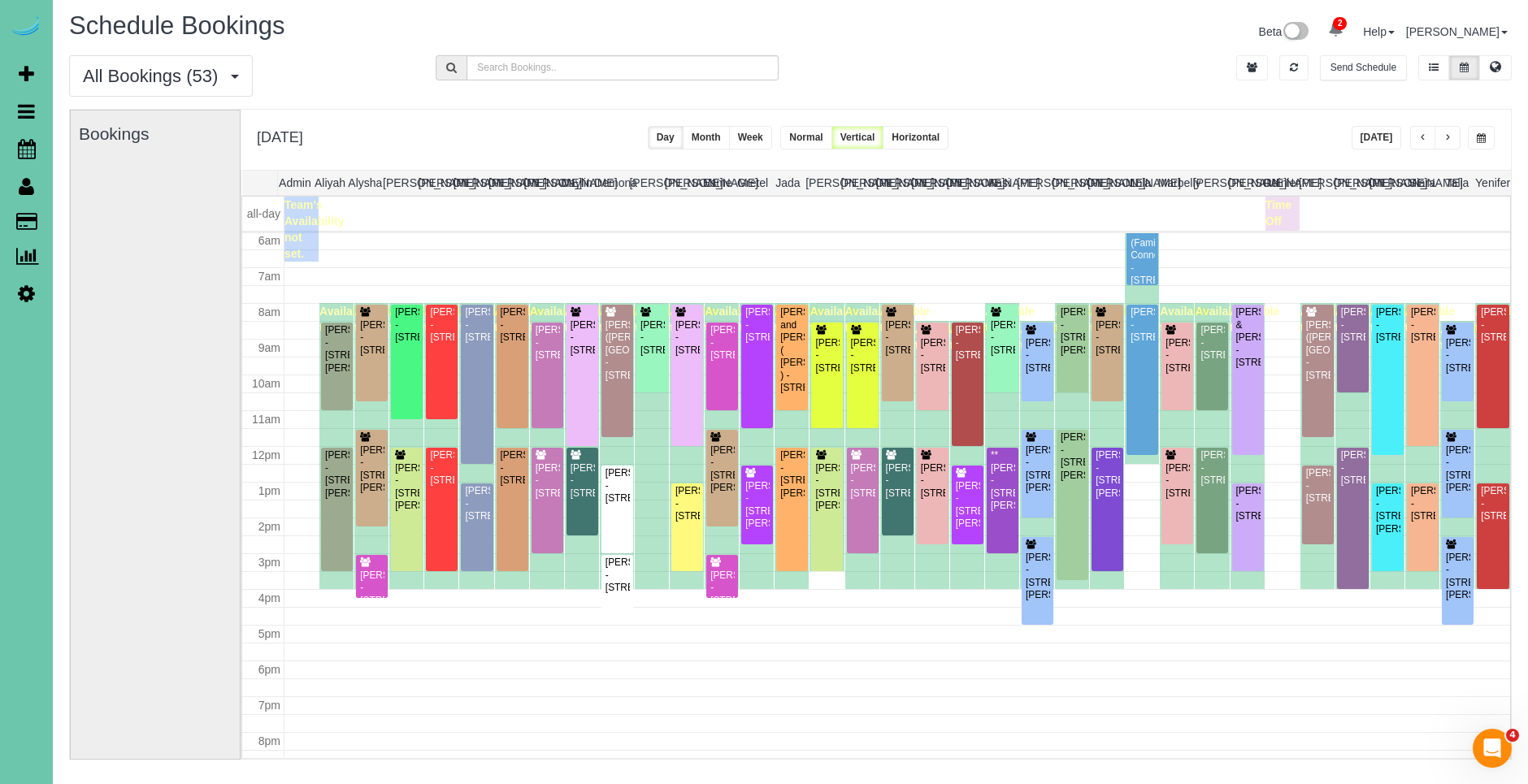
click at [1416, 138] on button "button" at bounding box center [1423, 138] width 26 height 24
